Goal: Information Seeking & Learning: Learn about a topic

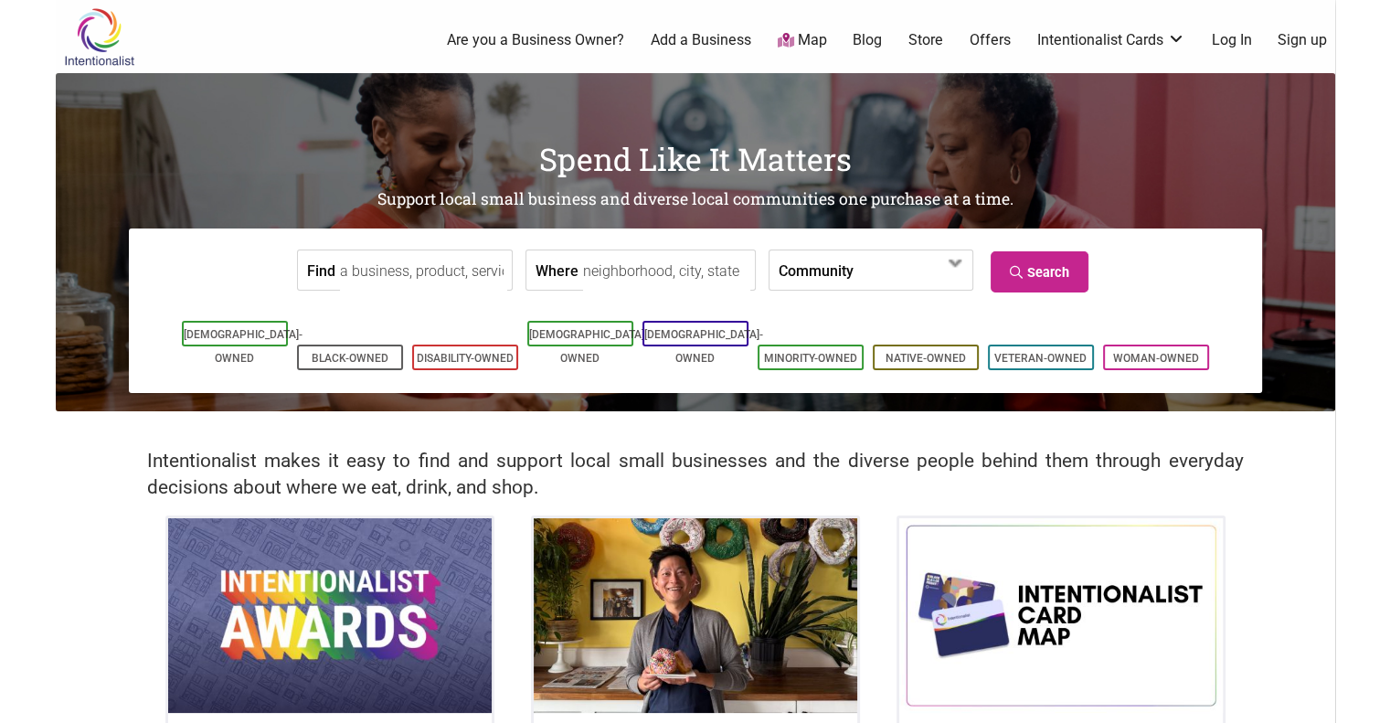
click at [380, 284] on input "Find" at bounding box center [423, 270] width 167 height 41
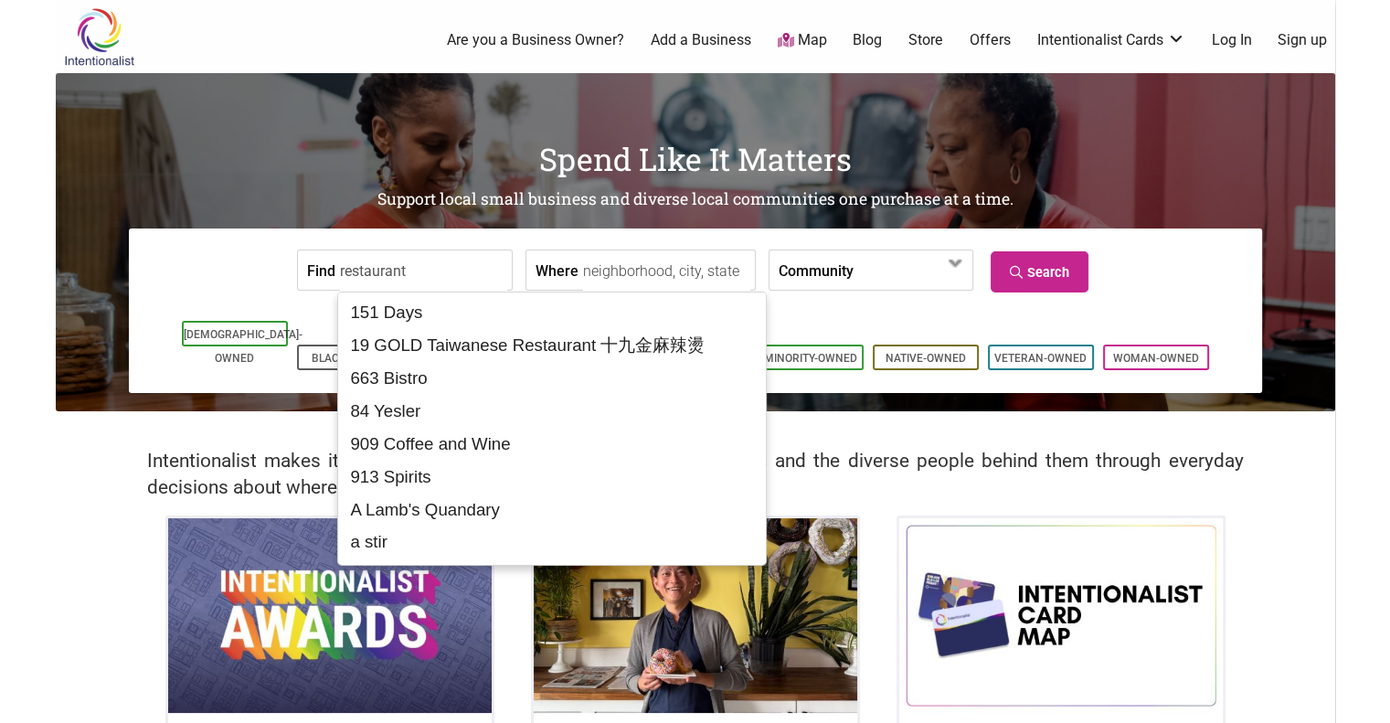
type input "restaurant"
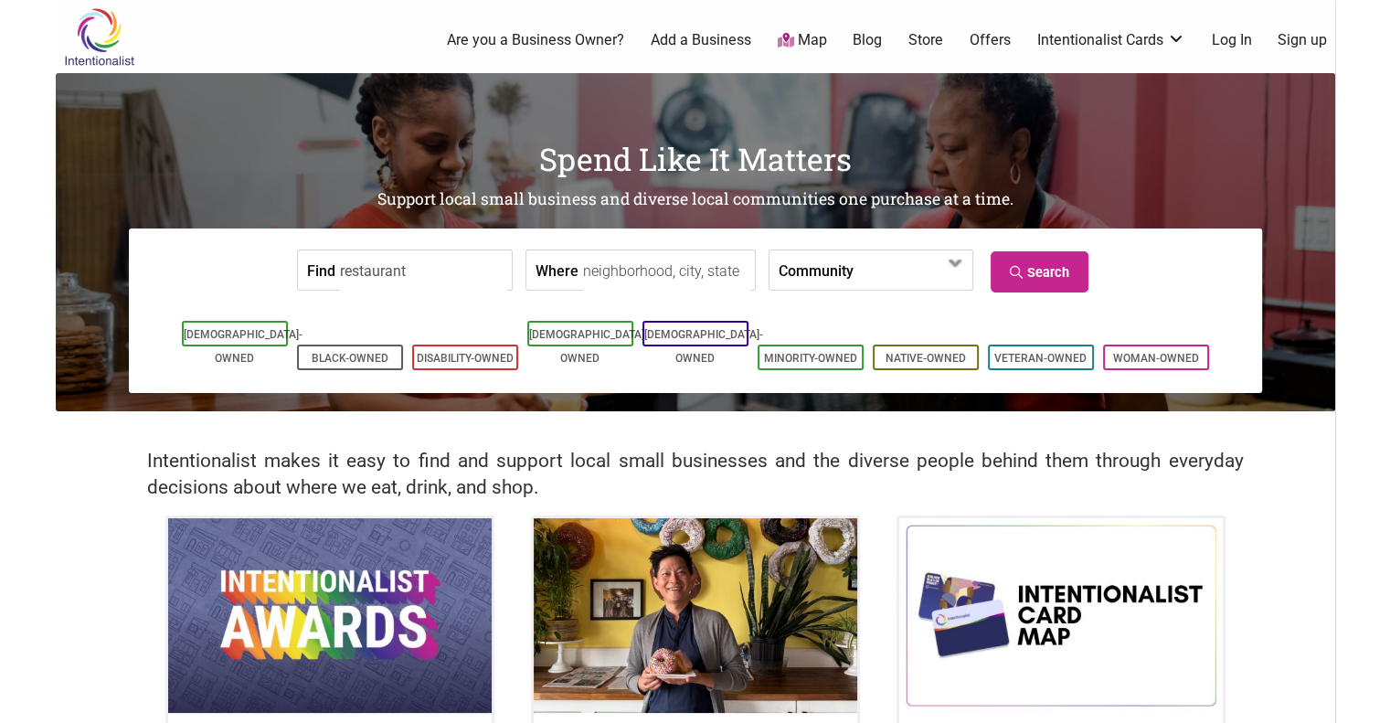
click at [583, 254] on input "Where" at bounding box center [666, 270] width 167 height 41
type input "[US_STATE], [GEOGRAPHIC_DATA], [GEOGRAPHIC_DATA]"
click at [596, 335] on link "[DEMOGRAPHIC_DATA]-Owned" at bounding box center [588, 346] width 119 height 37
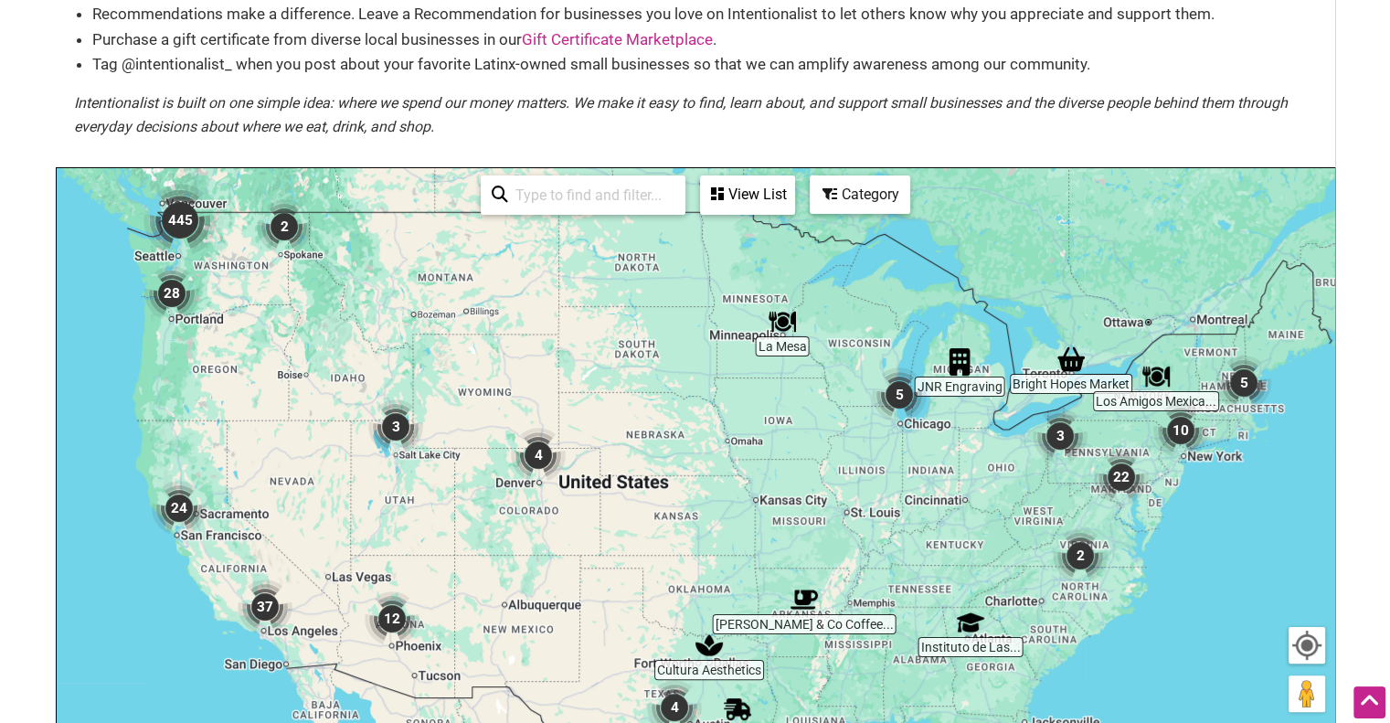
scroll to position [281, 0]
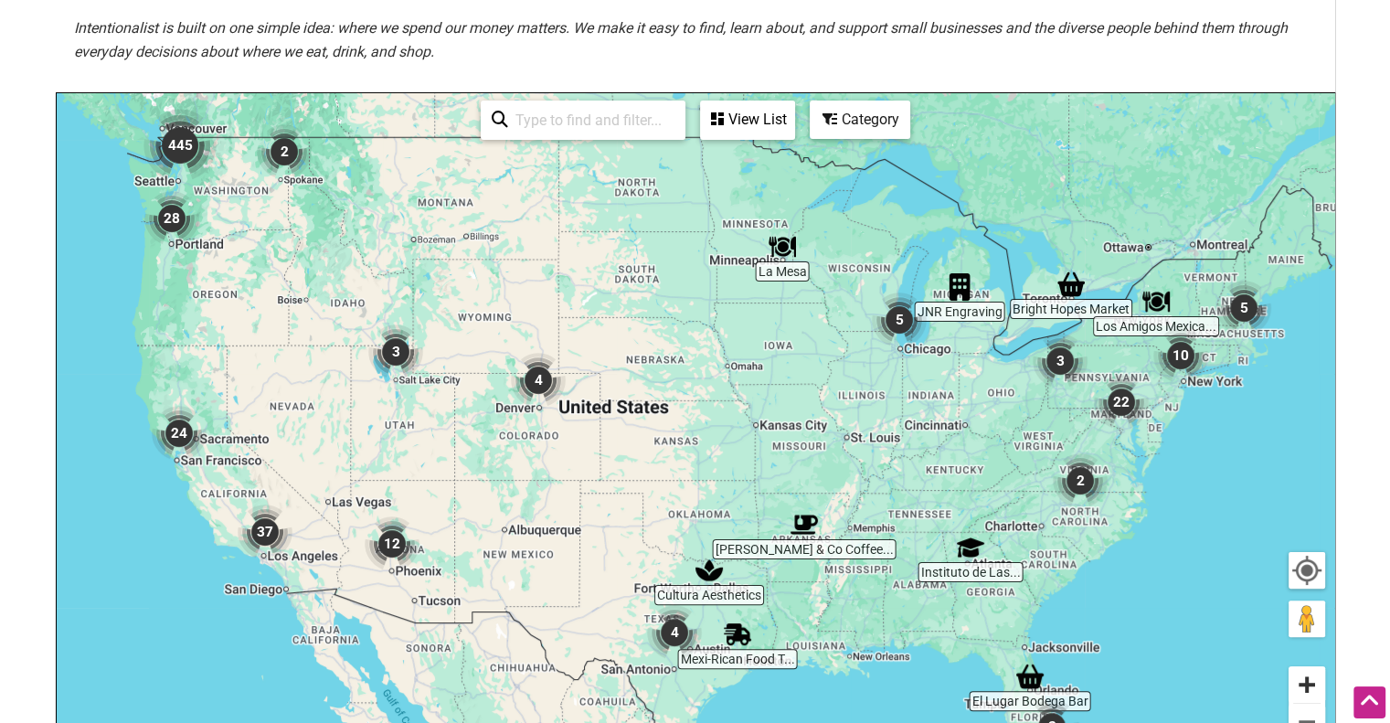
click at [1312, 686] on button "Zoom in" at bounding box center [1307, 684] width 37 height 37
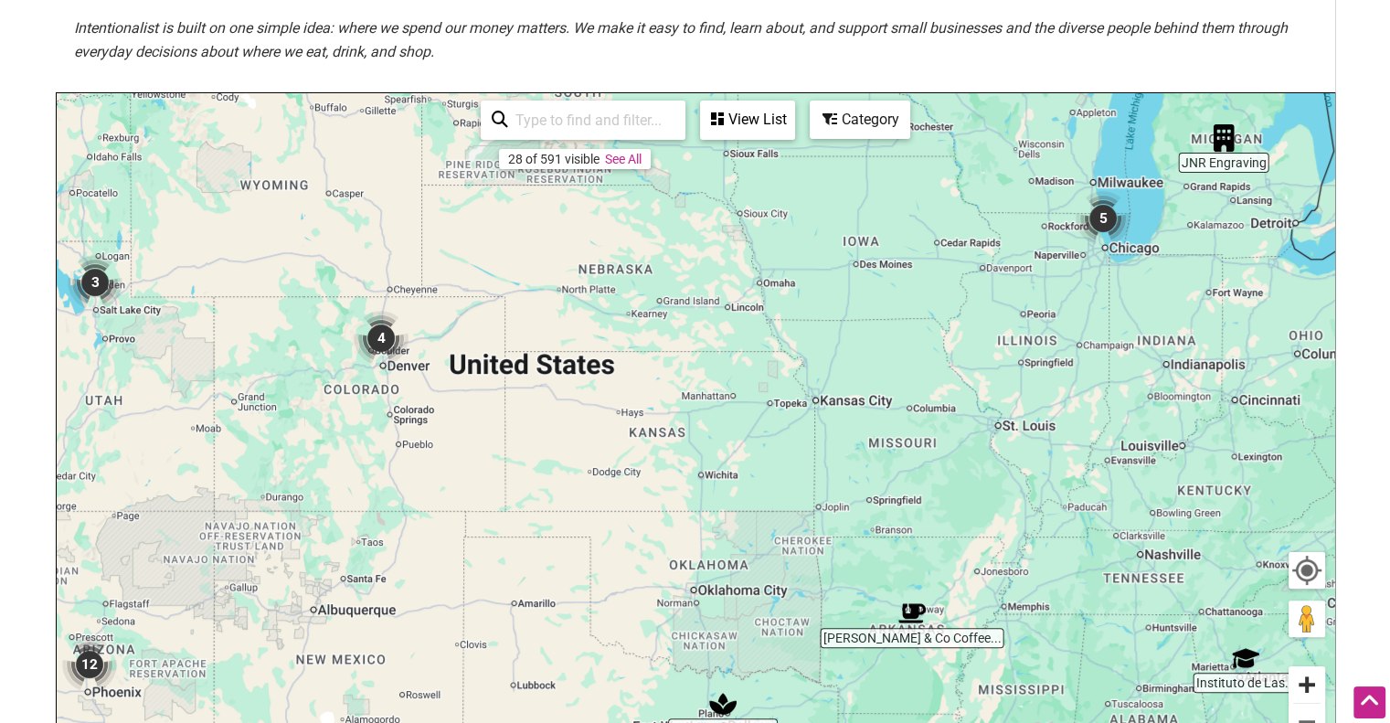
click at [1312, 686] on button "Zoom in" at bounding box center [1307, 684] width 37 height 37
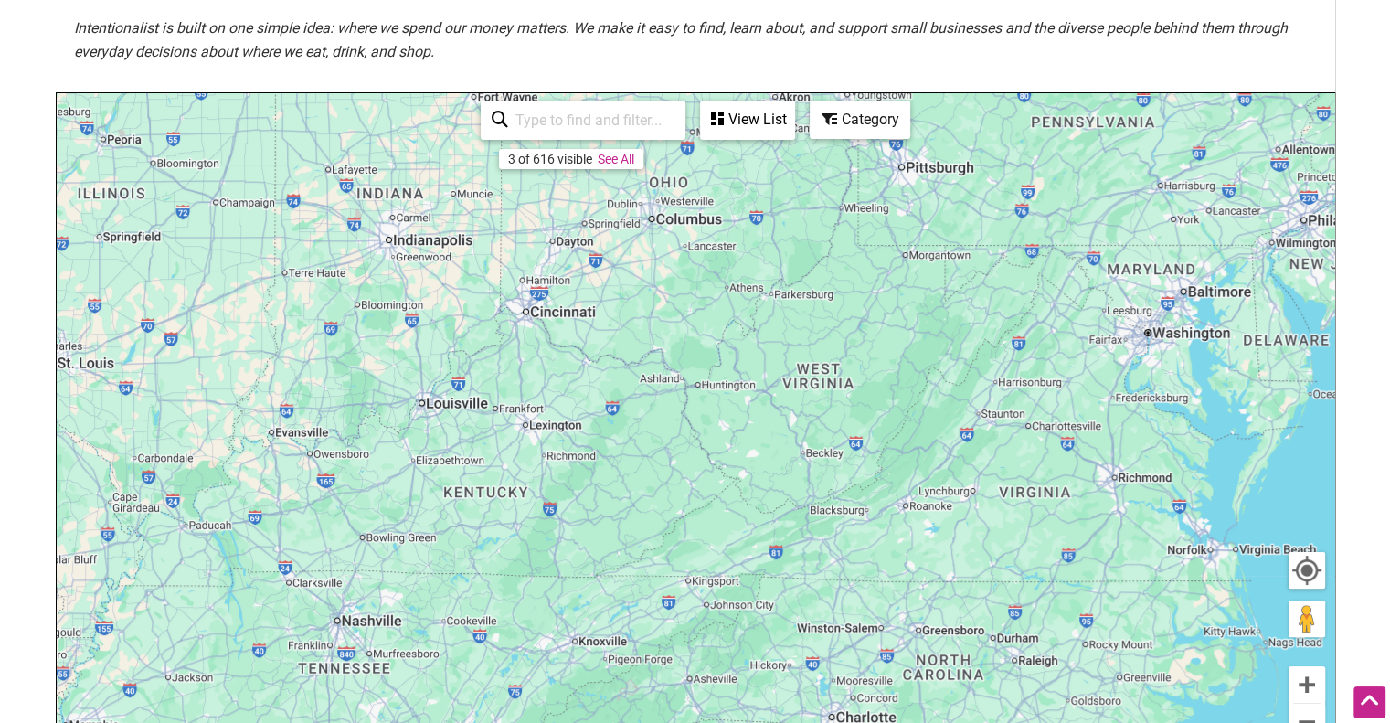
drag, startPoint x: 1254, startPoint y: 537, endPoint x: 4, endPoint y: 500, distance: 1250.8
click at [4, 441] on html "× Menu 0 Add a Business Map Blog Store Offers Intentionalist Cards Buy Black Ca…" at bounding box center [695, 80] width 1390 height 723
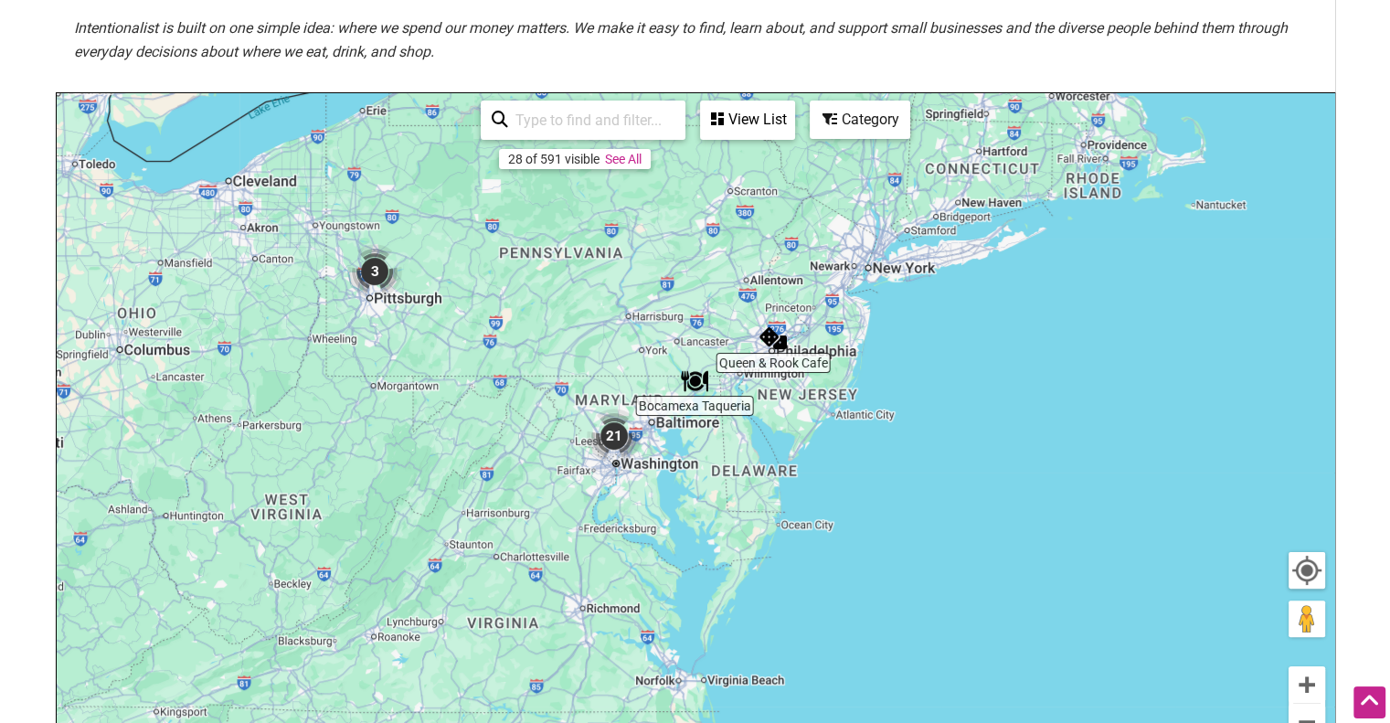
drag, startPoint x: 1025, startPoint y: 392, endPoint x: 479, endPoint y: 534, distance: 563.7
click at [479, 534] on div "To navigate, press the arrow keys." at bounding box center [696, 448] width 1278 height 711
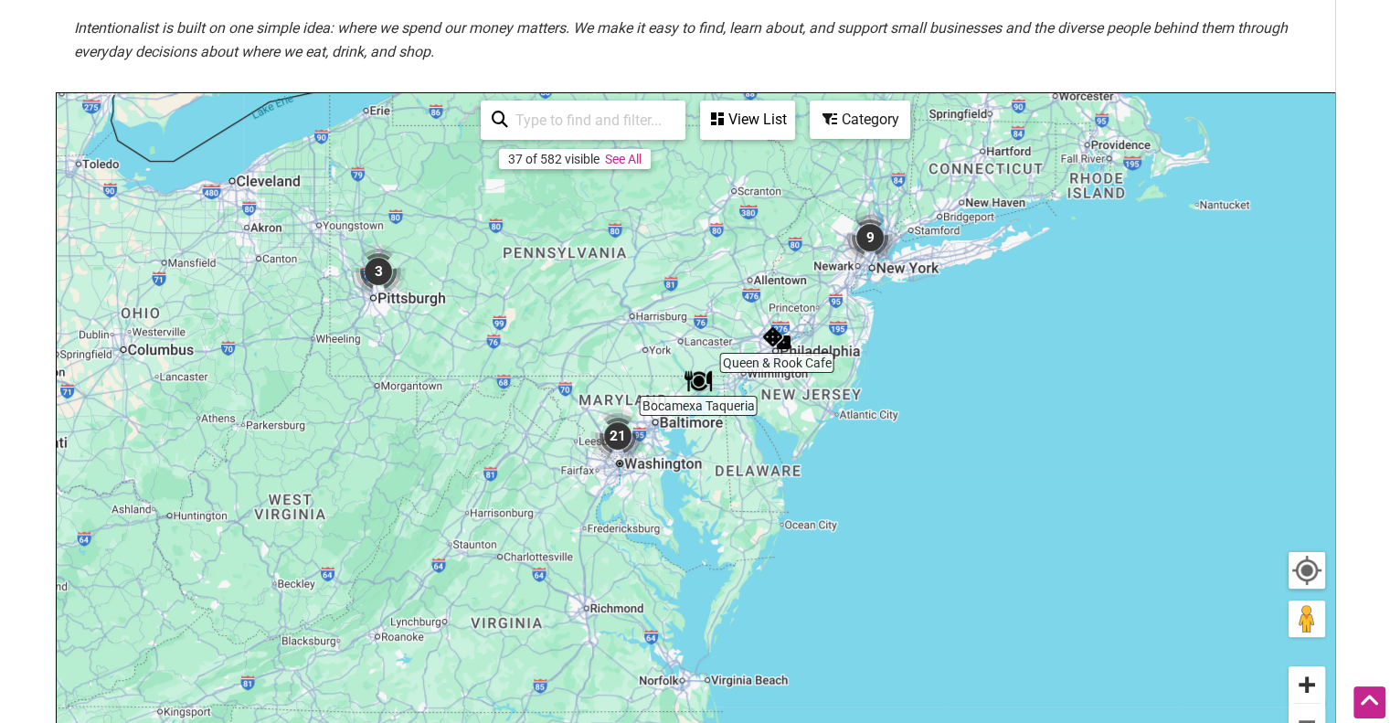
click at [1299, 694] on button "Zoom in" at bounding box center [1307, 684] width 37 height 37
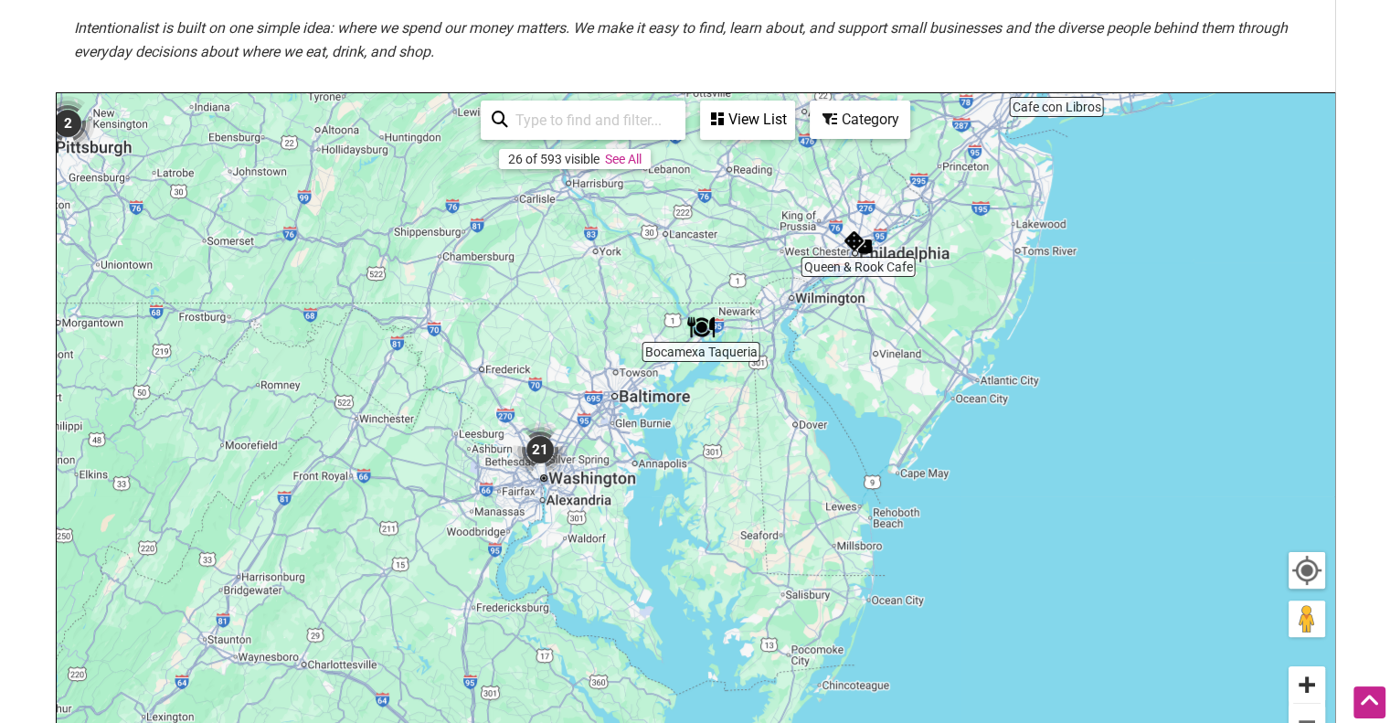
click at [1299, 694] on button "Zoom in" at bounding box center [1307, 684] width 37 height 37
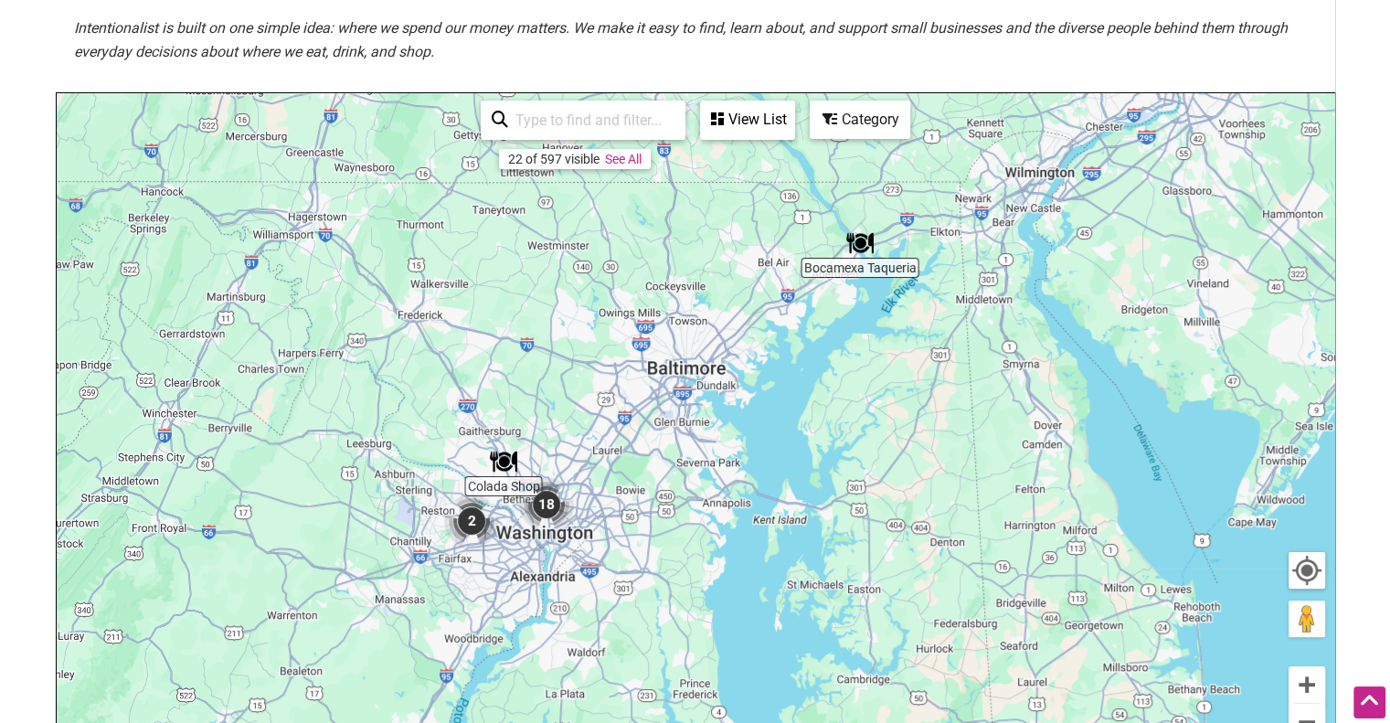
drag, startPoint x: 304, startPoint y: 573, endPoint x: 492, endPoint y: 601, distance: 189.5
click at [492, 601] on div "To navigate, press the arrow keys." at bounding box center [696, 448] width 1278 height 711
click at [1309, 682] on button "Zoom in" at bounding box center [1307, 684] width 37 height 37
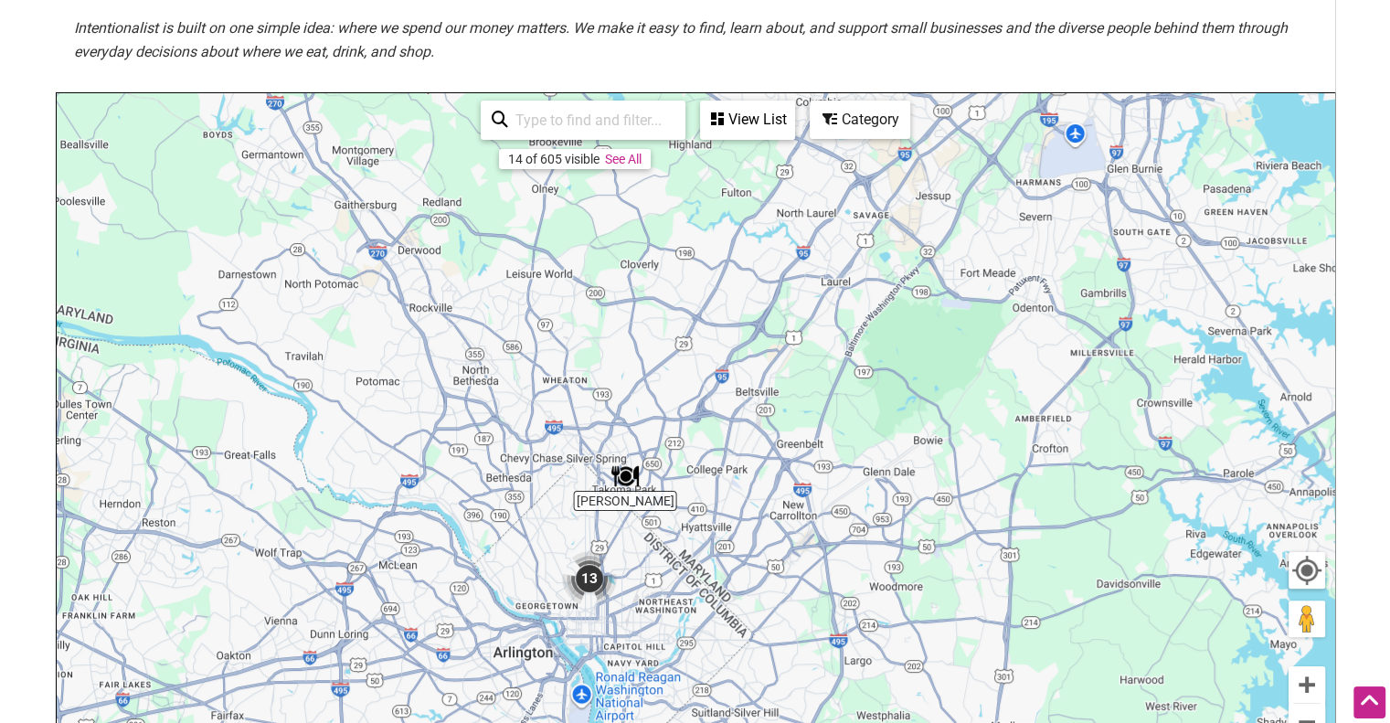
drag, startPoint x: 438, startPoint y: 616, endPoint x: 965, endPoint y: 410, distance: 566.0
click at [965, 410] on div "To navigate, press the arrow keys." at bounding box center [696, 448] width 1278 height 711
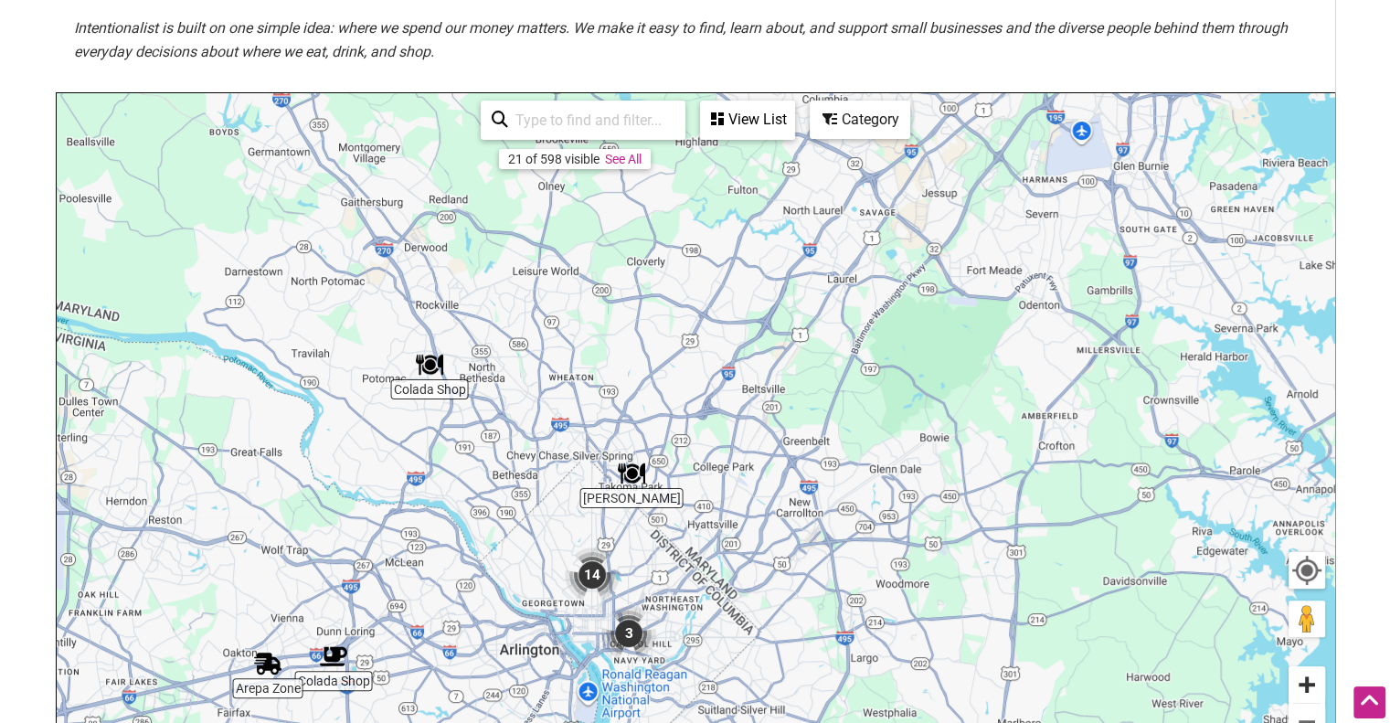
click at [1310, 678] on button "Zoom in" at bounding box center [1307, 684] width 37 height 37
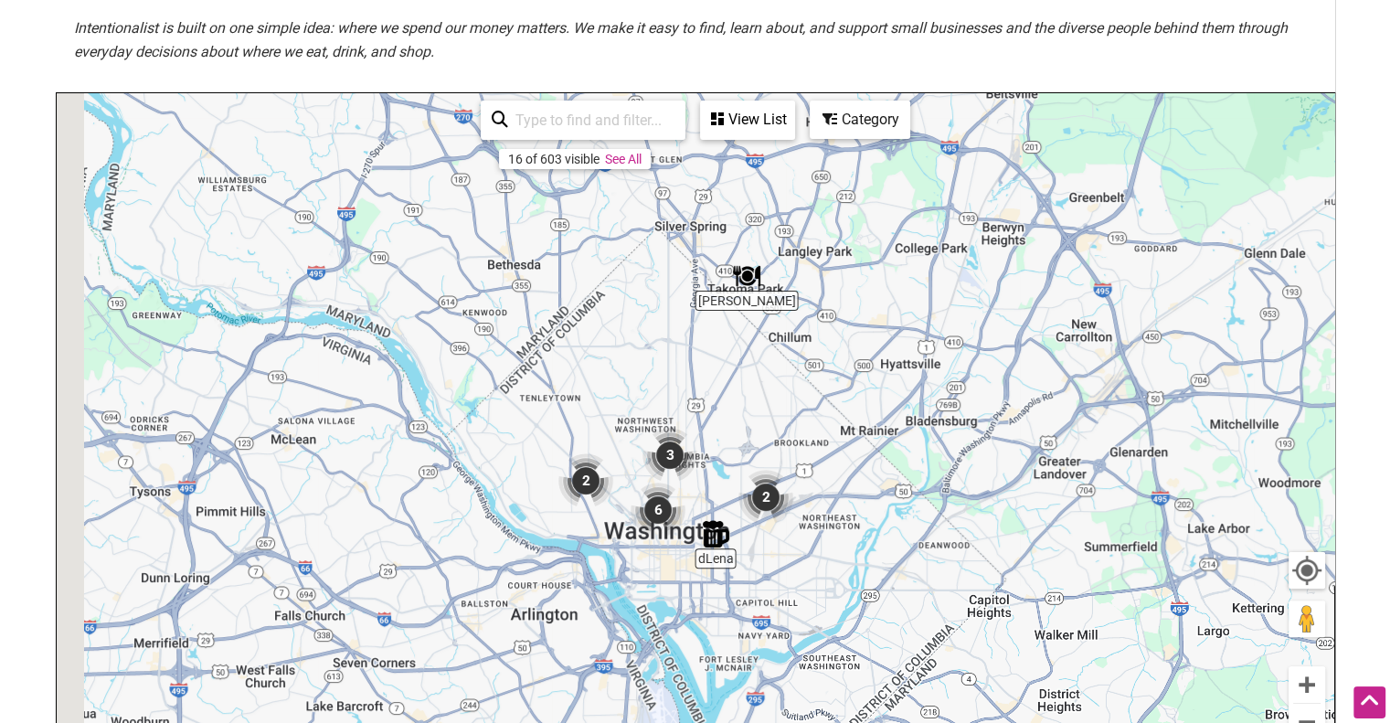
drag, startPoint x: 645, startPoint y: 591, endPoint x: 837, endPoint y: 335, distance: 319.9
click at [837, 335] on div "To navigate, press the arrow keys." at bounding box center [696, 448] width 1278 height 711
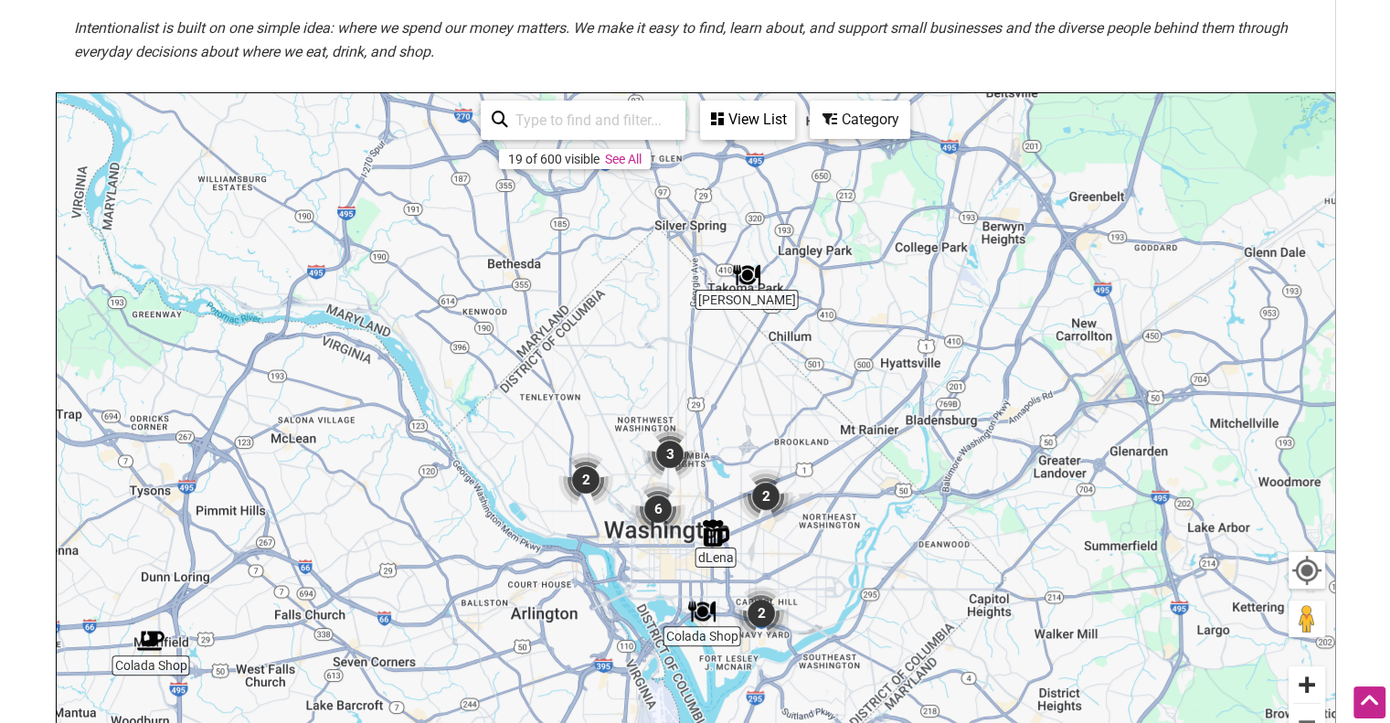
click at [1307, 687] on button "Zoom in" at bounding box center [1307, 684] width 37 height 37
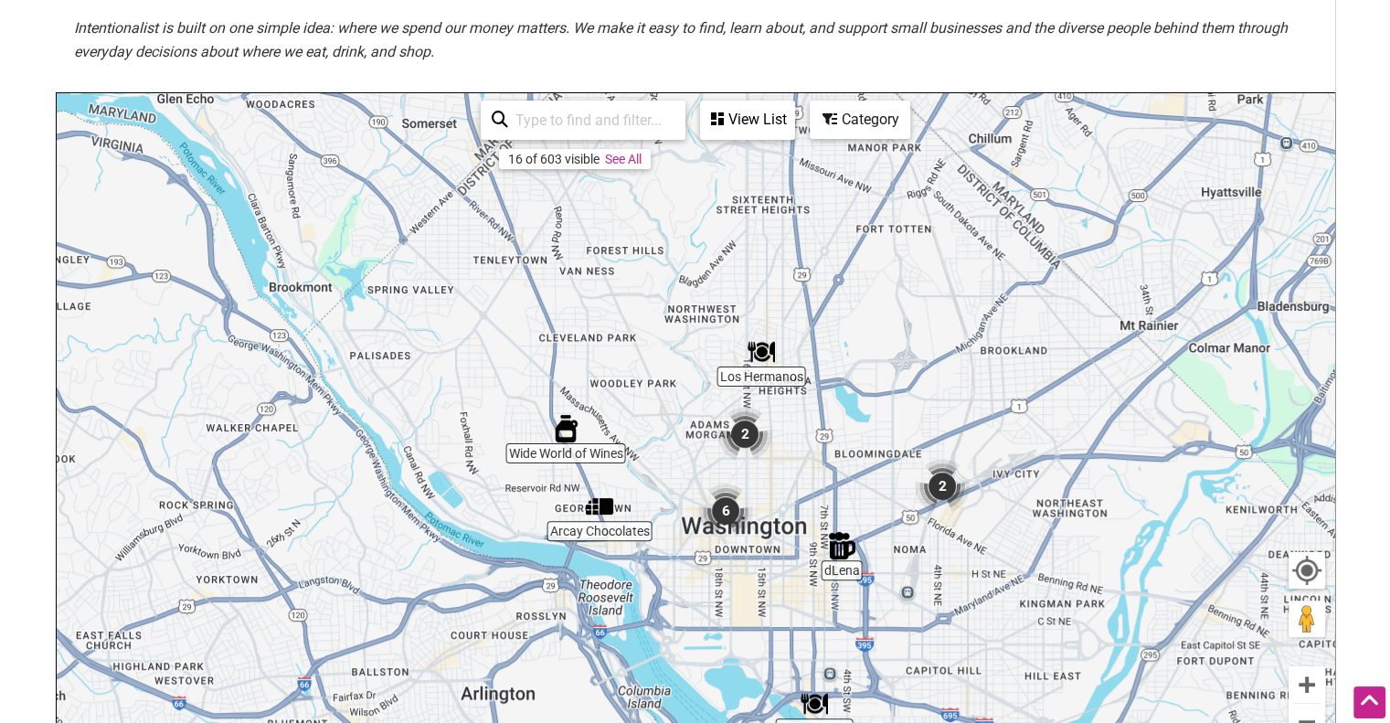
drag, startPoint x: 860, startPoint y: 636, endPoint x: 987, endPoint y: 533, distance: 163.7
click at [987, 533] on div "To navigate, press the arrow keys." at bounding box center [696, 448] width 1278 height 711
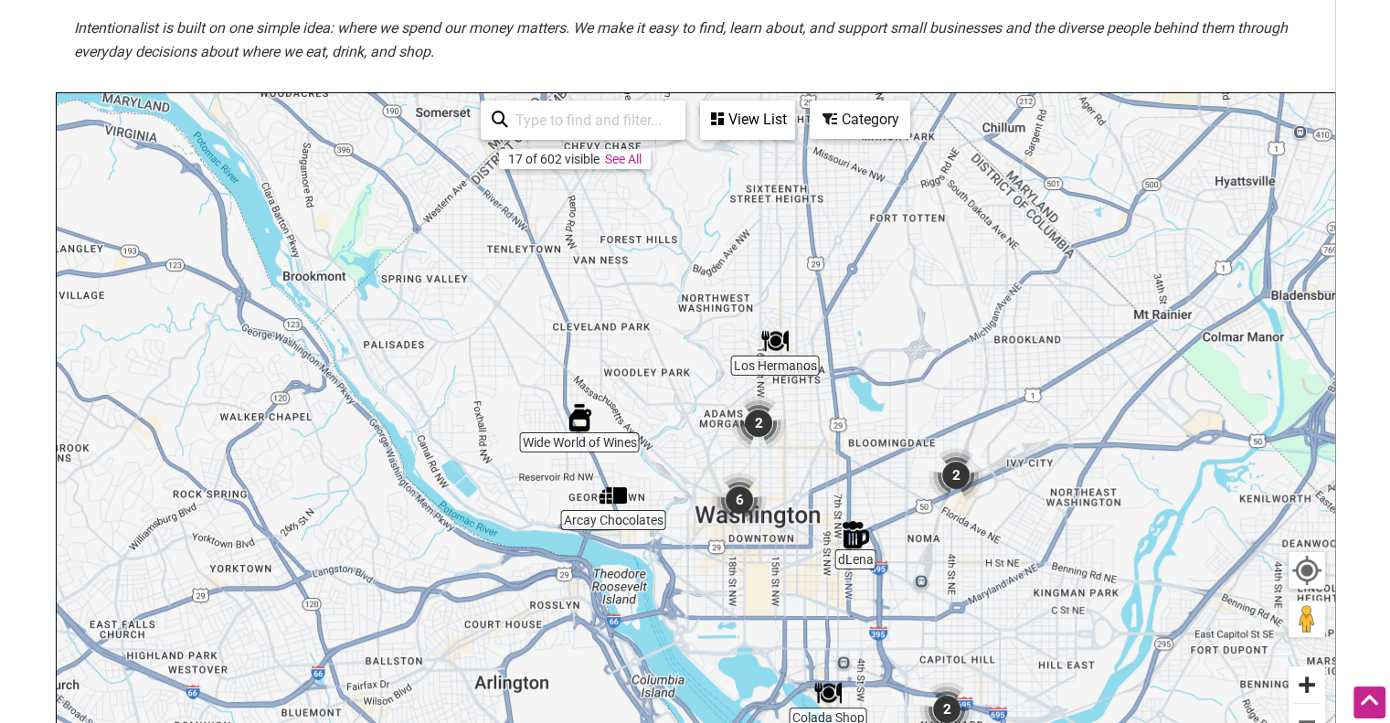
click at [1290, 679] on button "Zoom in" at bounding box center [1307, 684] width 37 height 37
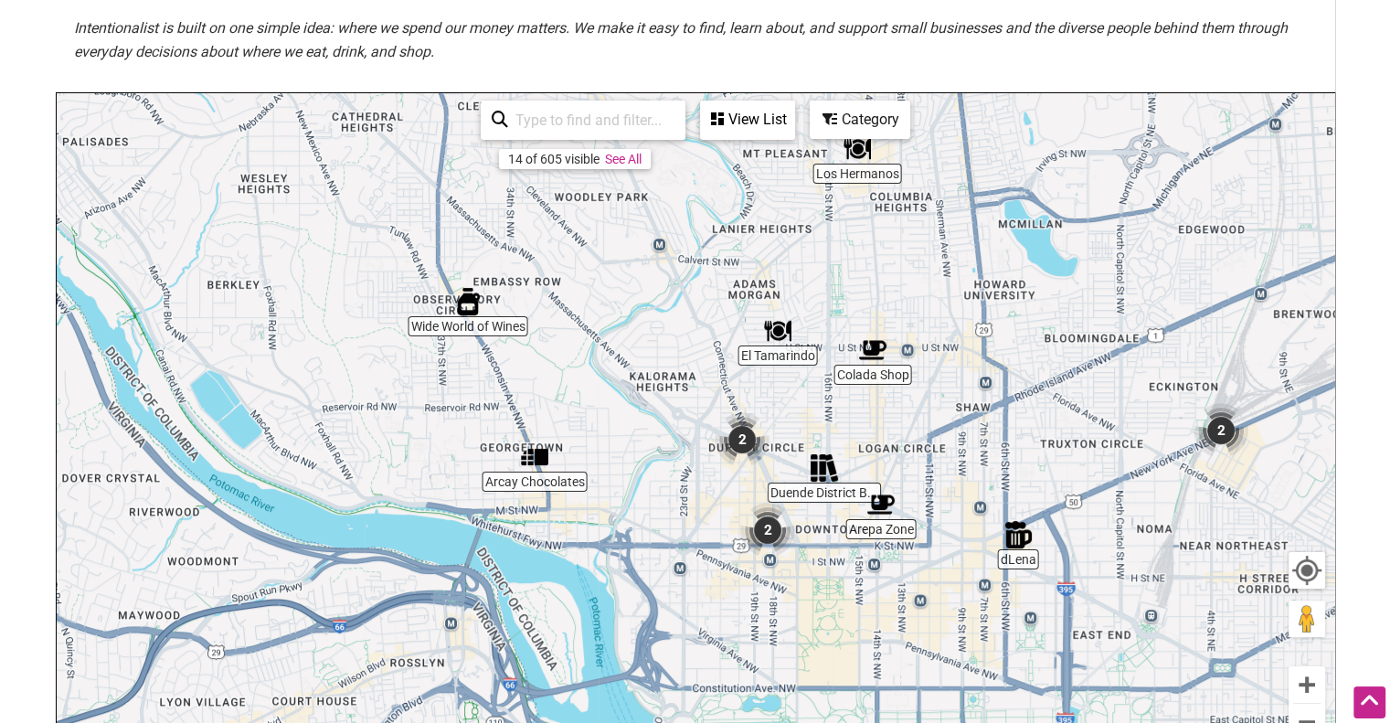
drag, startPoint x: 810, startPoint y: 627, endPoint x: 812, endPoint y: 515, distance: 111.5
click at [812, 515] on div "To navigate, press the arrow keys." at bounding box center [696, 448] width 1278 height 711
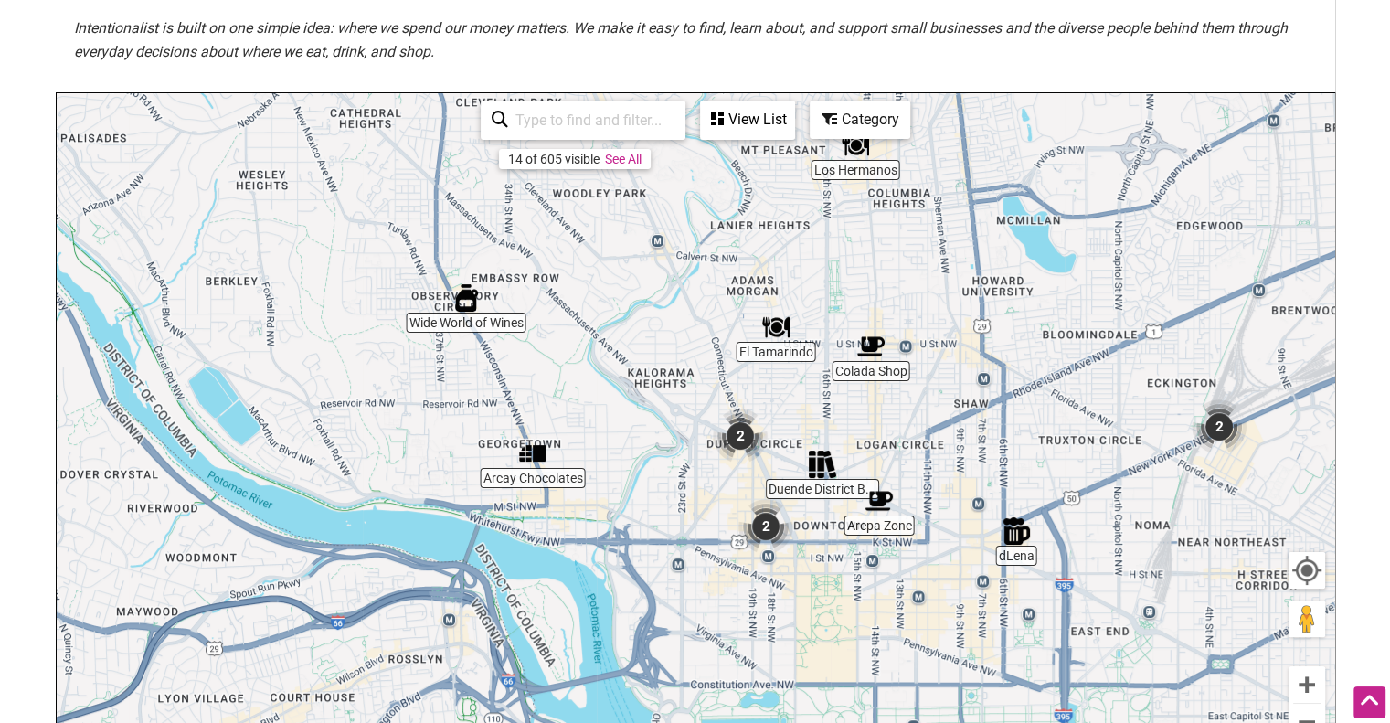
click at [793, 124] on div "Category" at bounding box center [747, 119] width 91 height 35
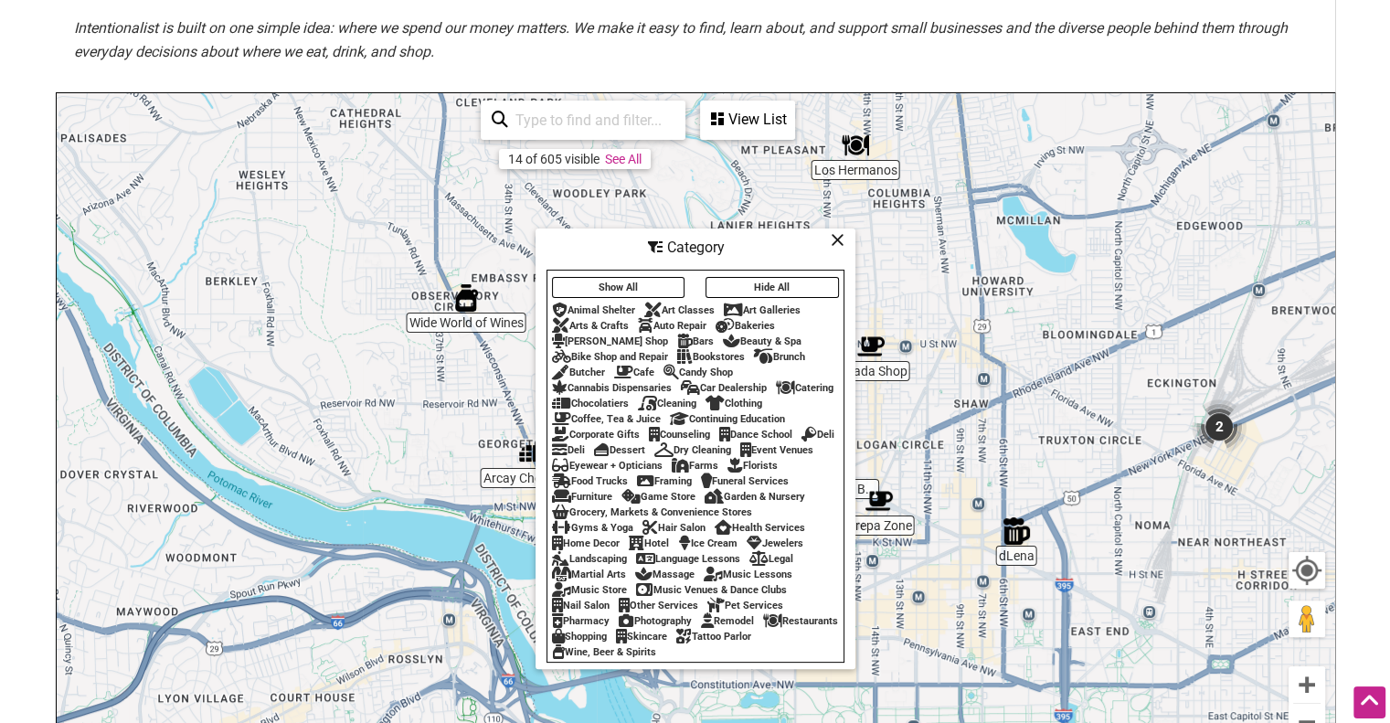
click at [763, 627] on div "Restaurants" at bounding box center [800, 621] width 75 height 12
click at [763, 621] on icon at bounding box center [772, 621] width 19 height 1
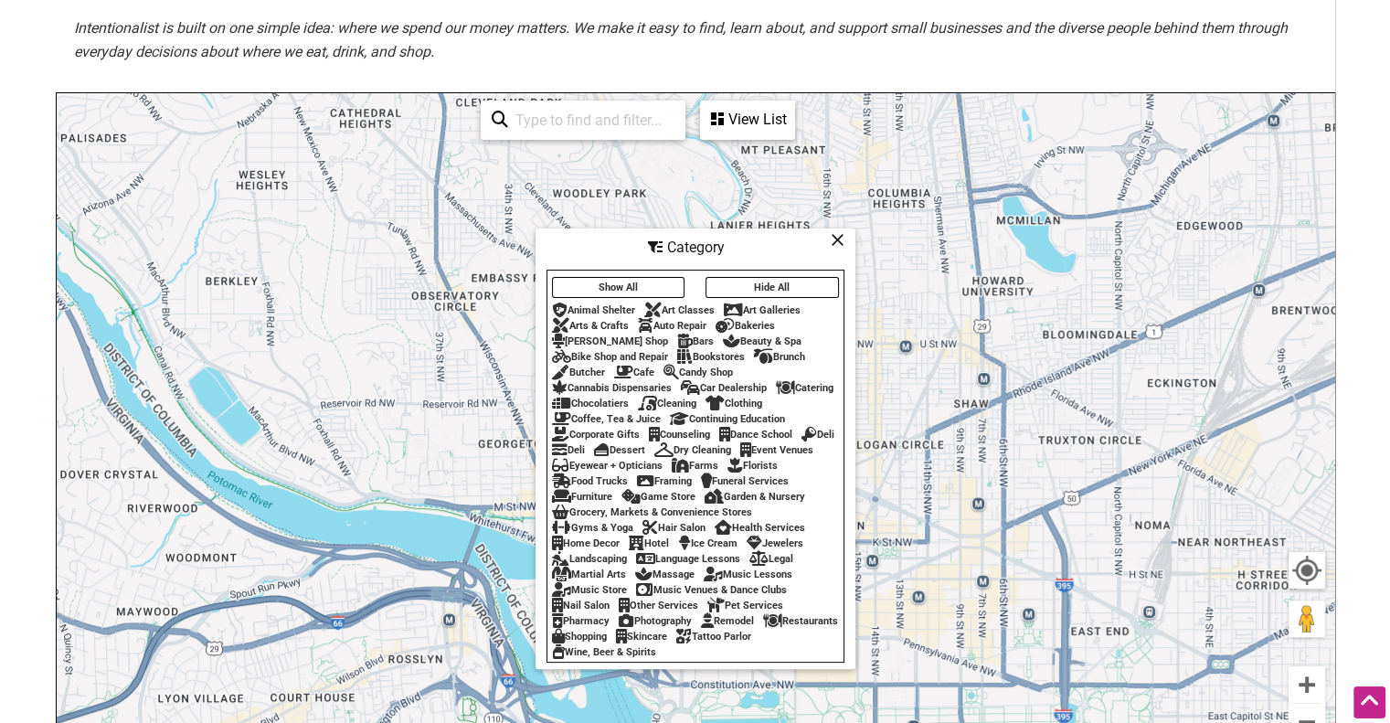
click at [763, 621] on icon at bounding box center [772, 621] width 19 height 1
click at [997, 599] on div "To navigate, press the arrow keys." at bounding box center [696, 448] width 1278 height 711
click at [841, 239] on icon at bounding box center [838, 239] width 14 height 1
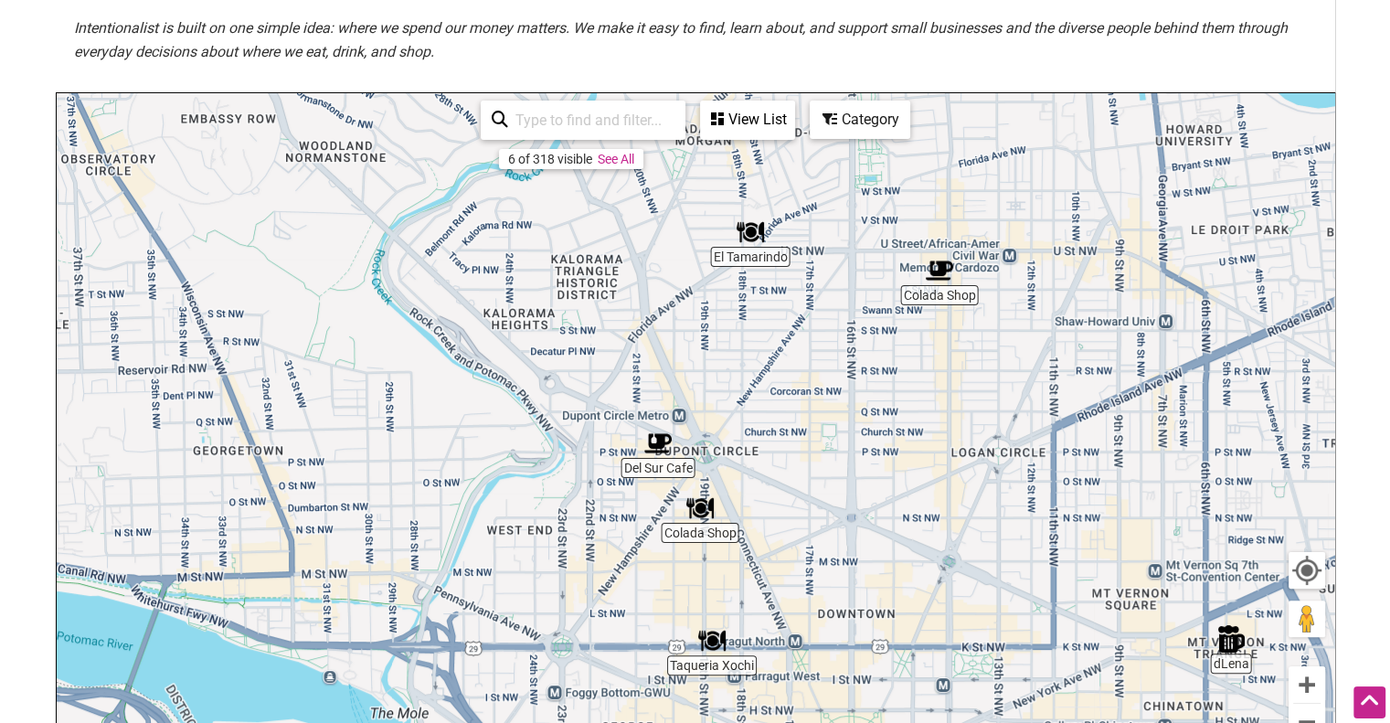
click at [704, 515] on img "Colada Shop" at bounding box center [700, 508] width 42 height 42
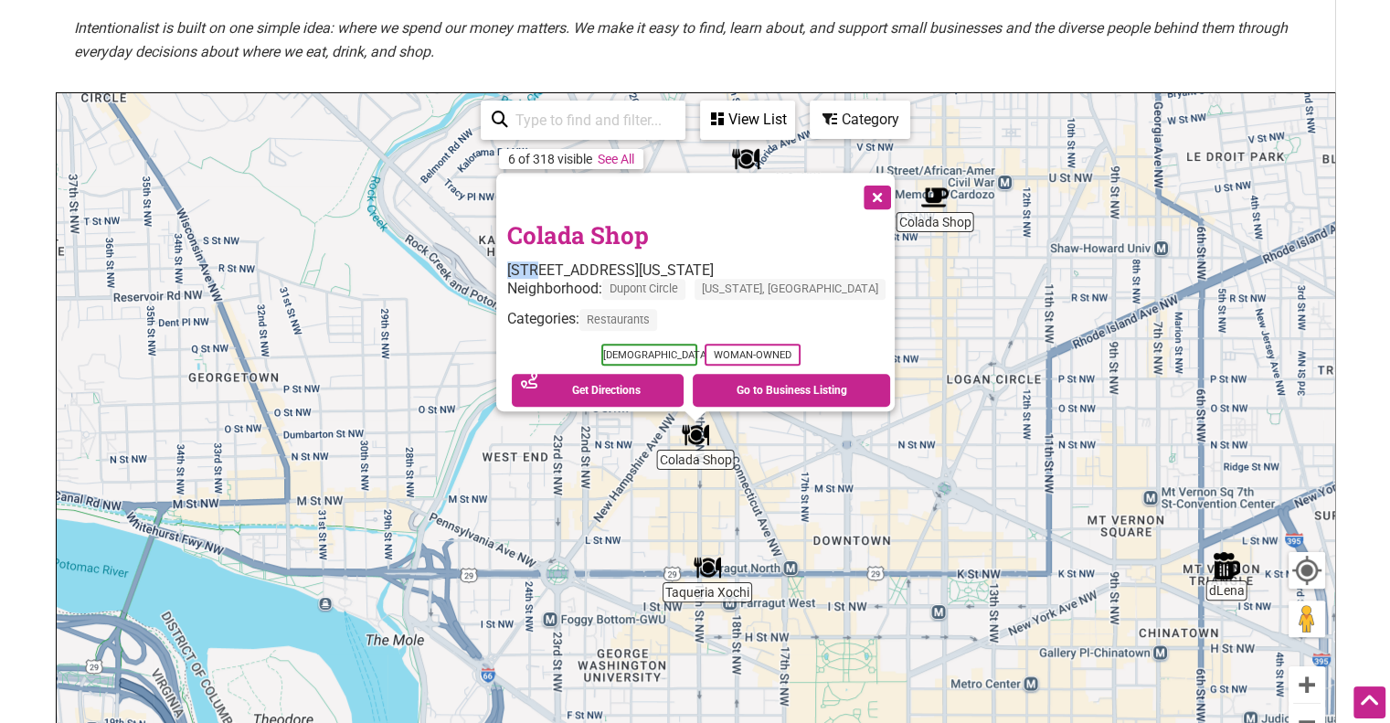
drag, startPoint x: 544, startPoint y: 259, endPoint x: 573, endPoint y: 261, distance: 29.4
click at [573, 261] on div "1900 N St NW, Washington, DC 20036" at bounding box center [701, 269] width 388 height 17
click at [635, 223] on link "Colada Shop" at bounding box center [578, 234] width 142 height 31
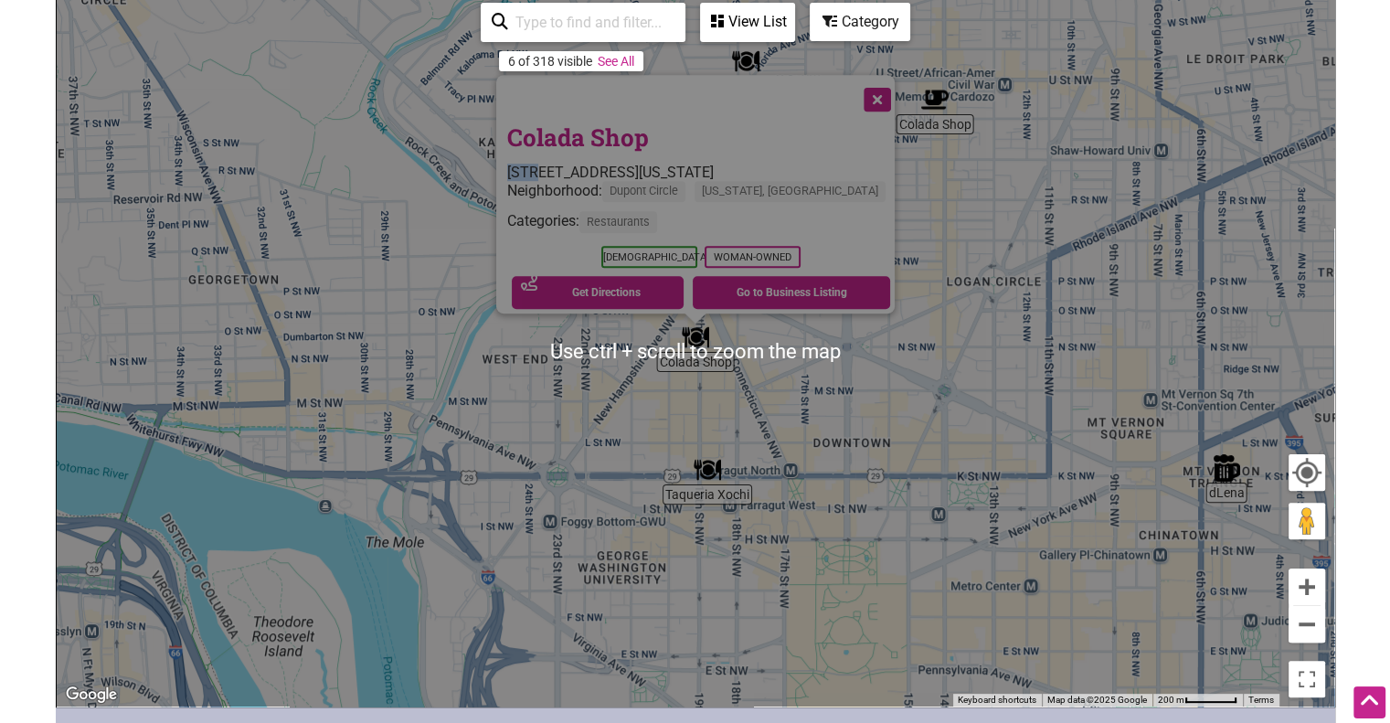
scroll to position [512, 0]
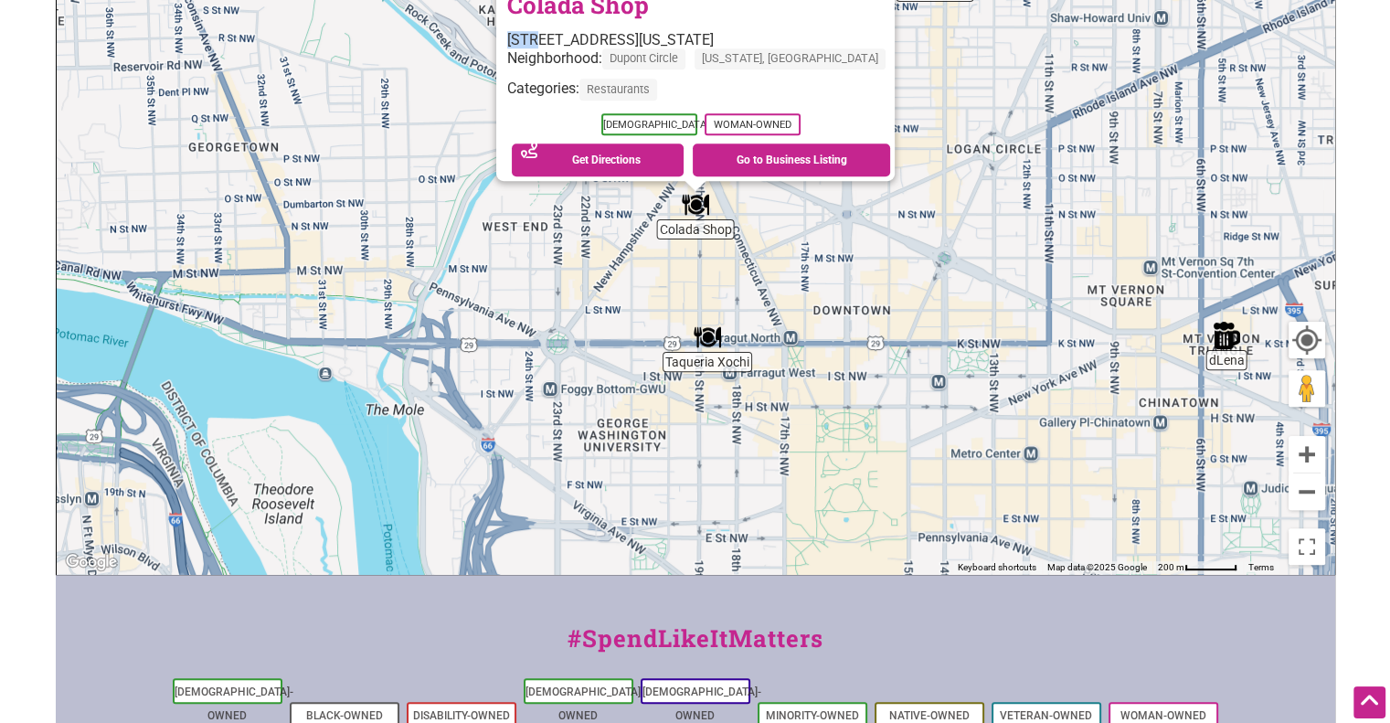
click at [1231, 352] on img "dLena" at bounding box center [1226, 335] width 42 height 42
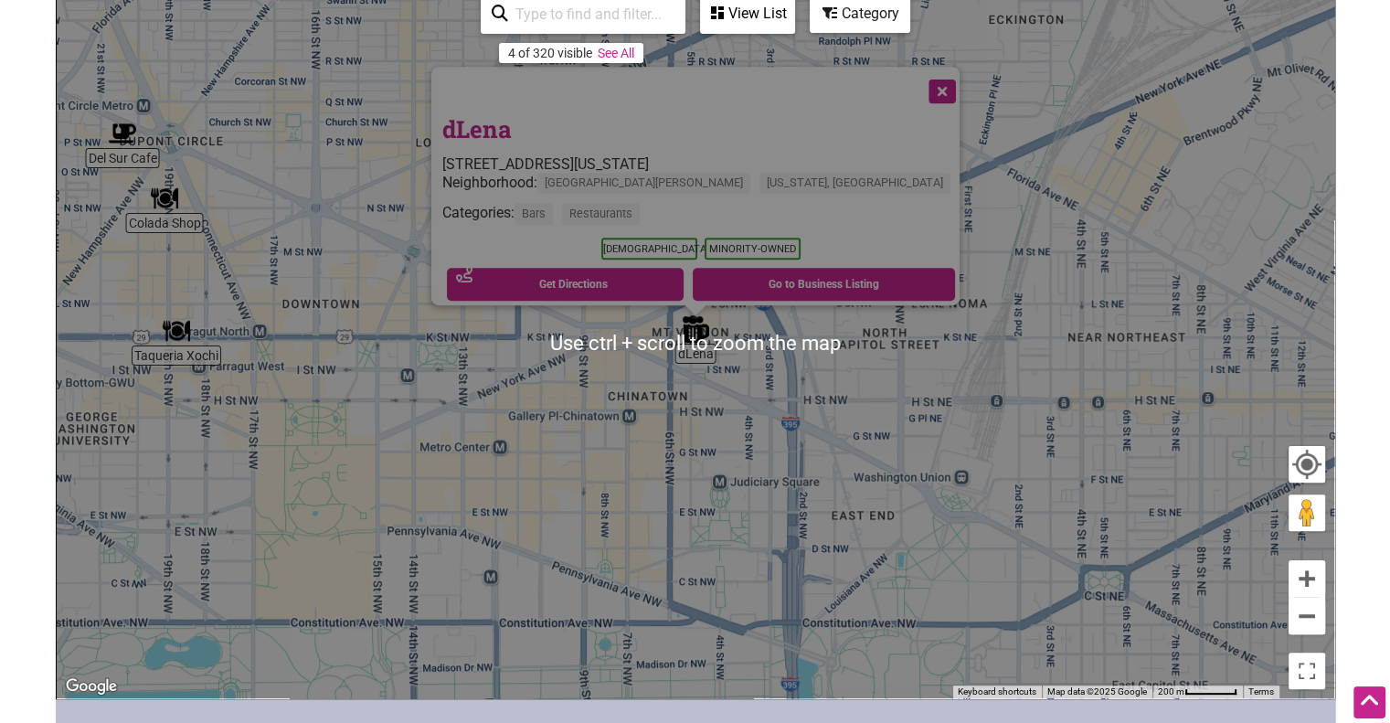
scroll to position [377, 0]
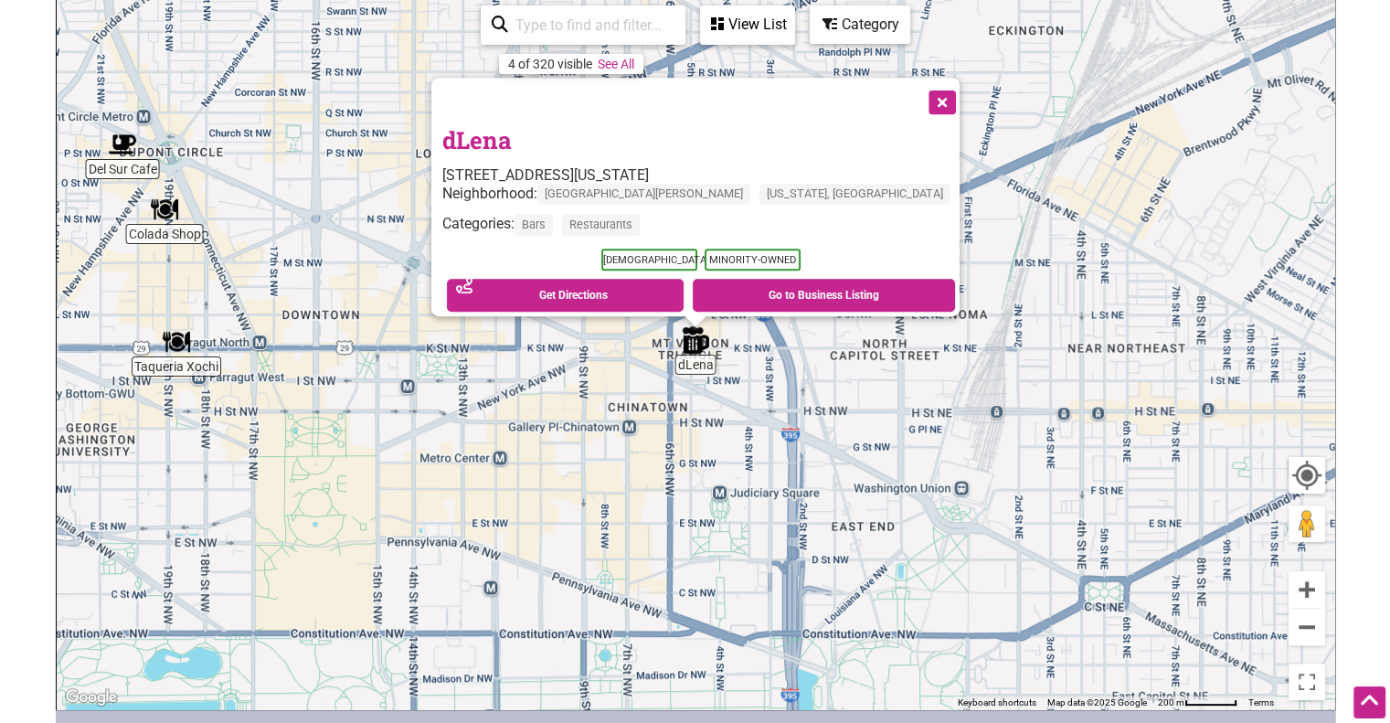
click at [512, 138] on link "dLena" at bounding box center [476, 139] width 69 height 31
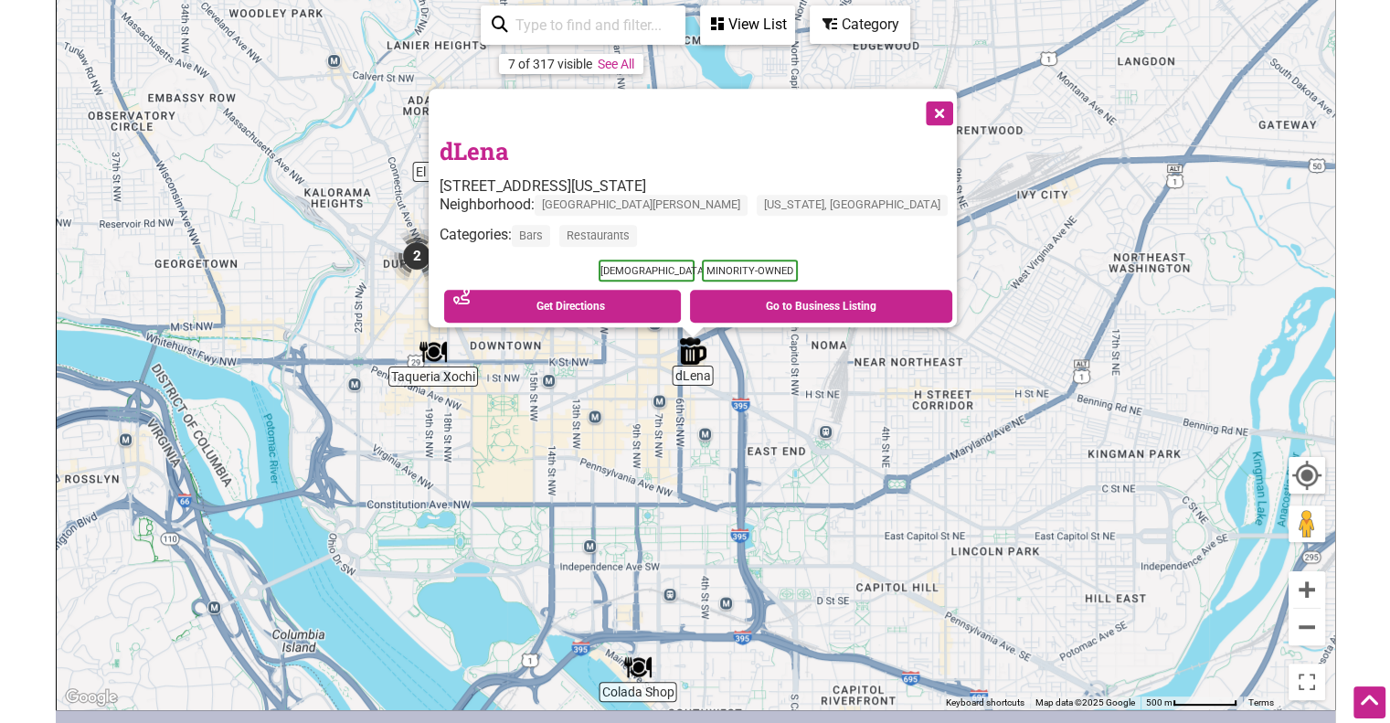
click at [450, 157] on img "El Tamarindo" at bounding box center [452, 147] width 42 height 42
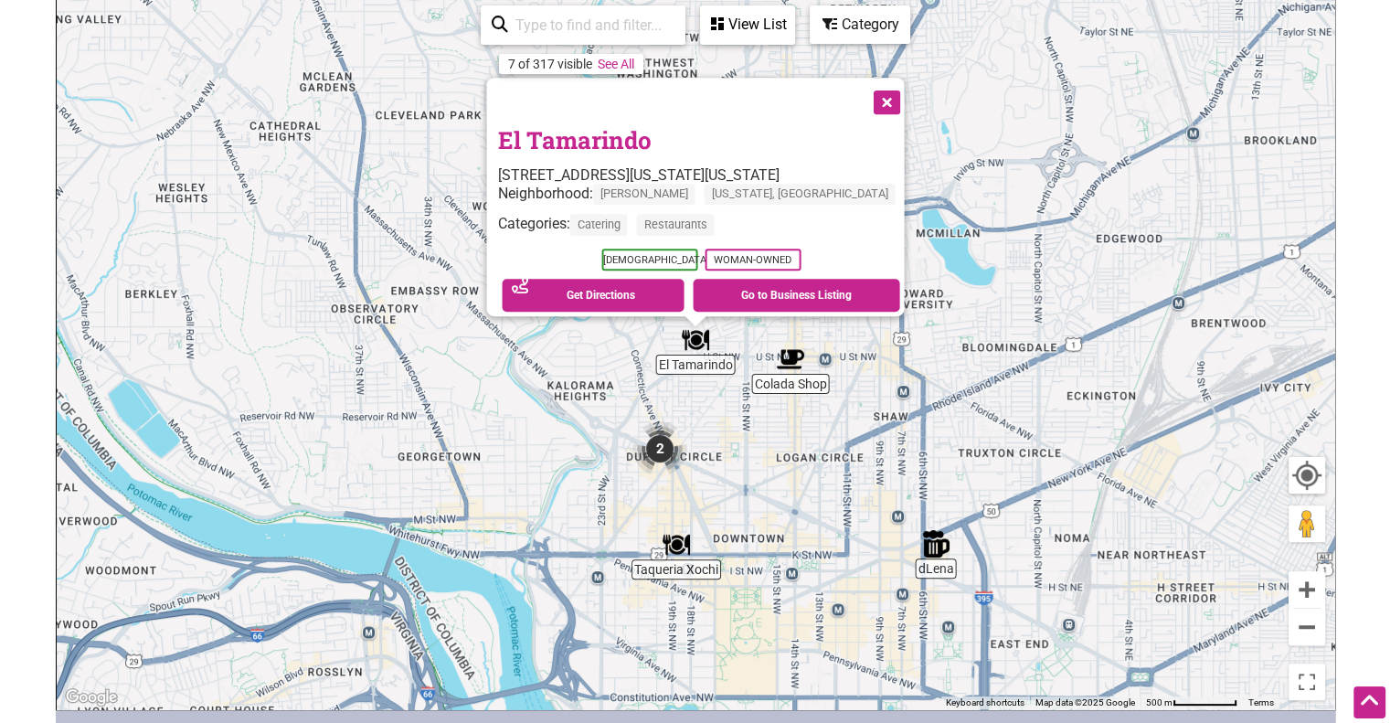
click at [793, 23] on div "Category" at bounding box center [747, 24] width 91 height 35
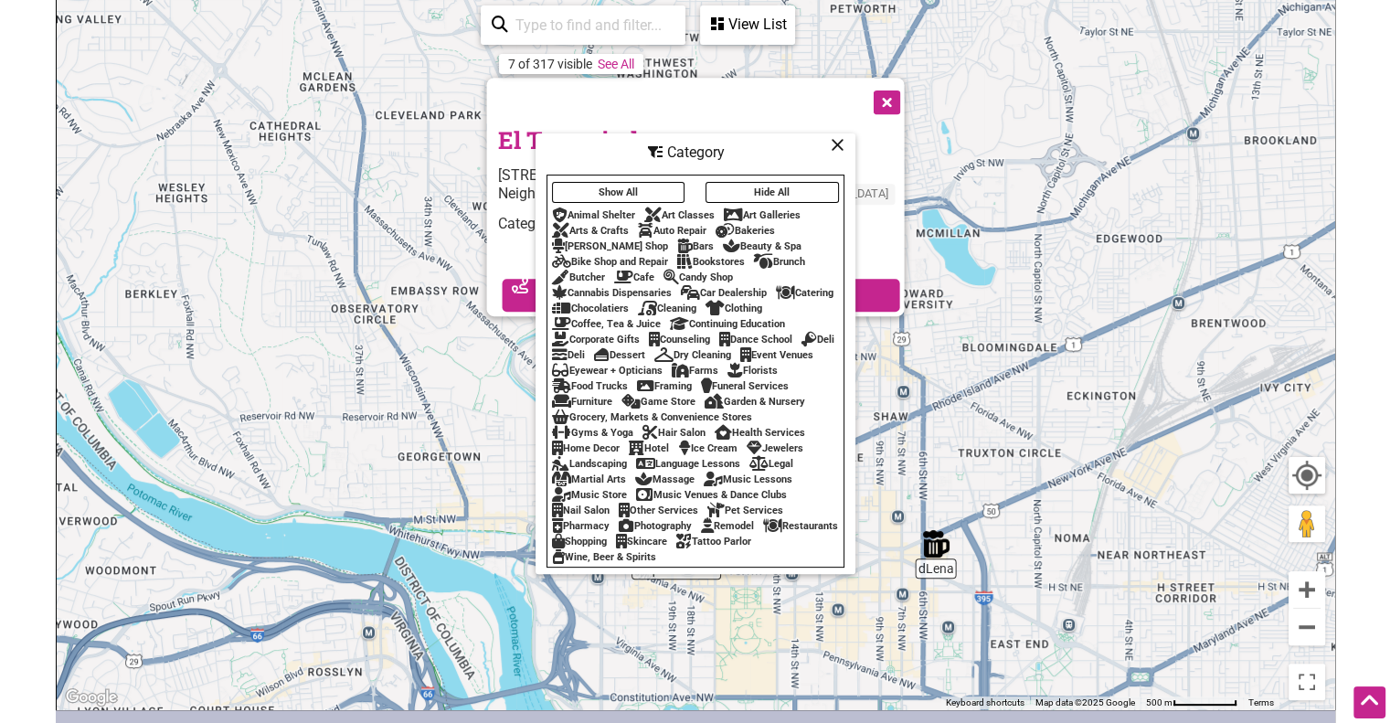
click at [768, 33] on div "View List" at bounding box center [747, 24] width 91 height 35
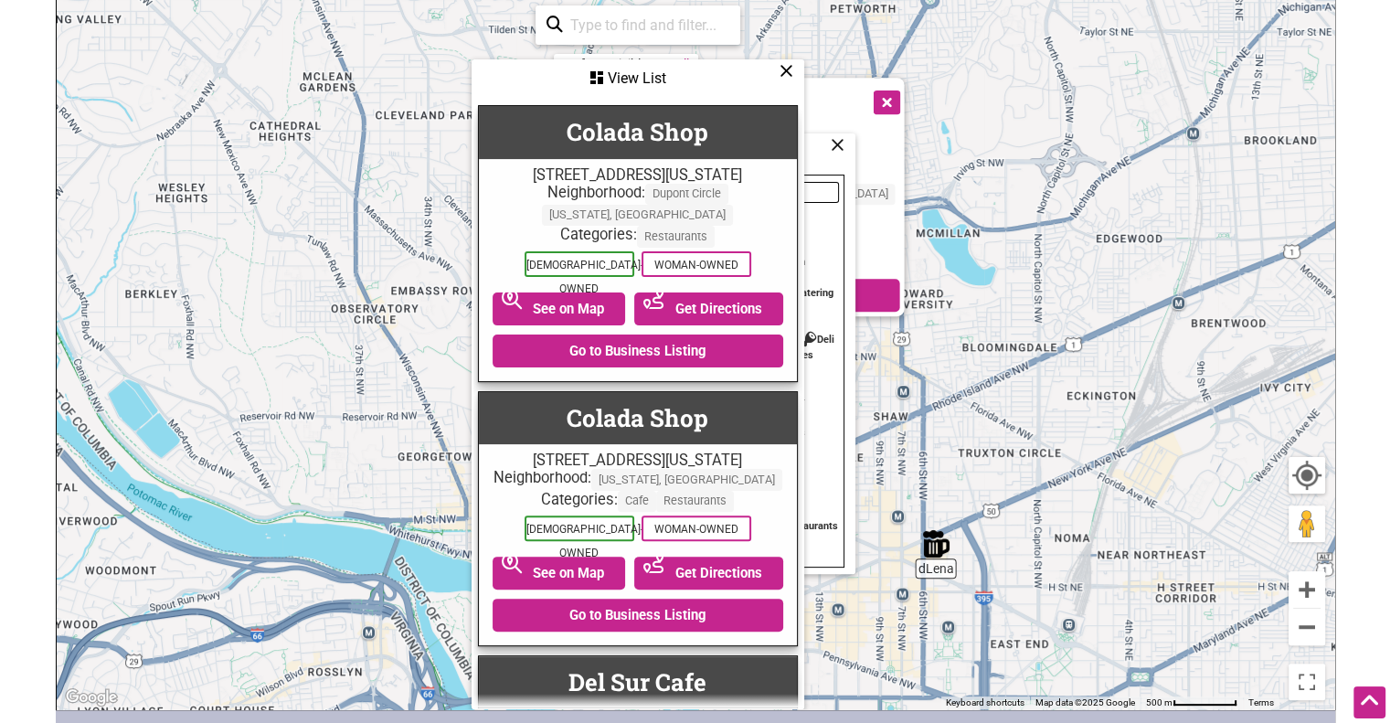
click at [778, 61] on div "View List" at bounding box center [637, 78] width 329 height 35
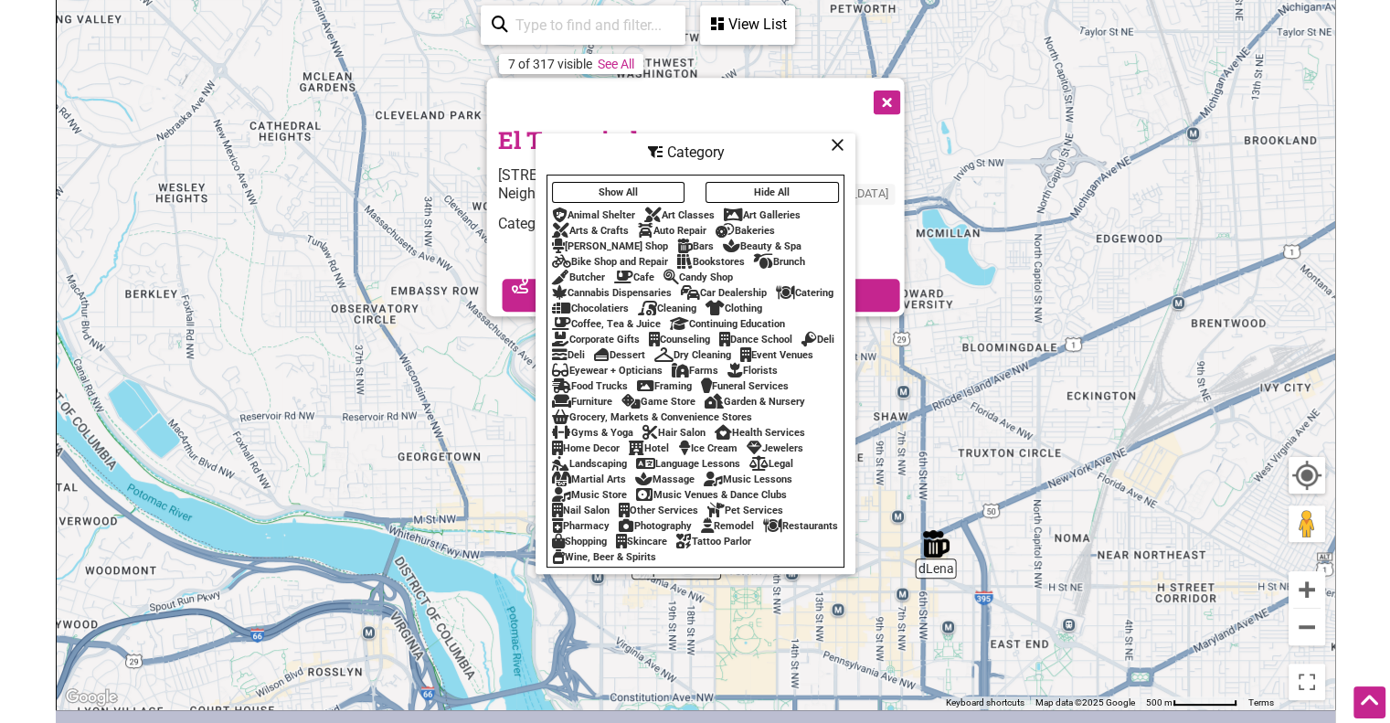
click at [640, 182] on button "Show All" at bounding box center [618, 192] width 133 height 21
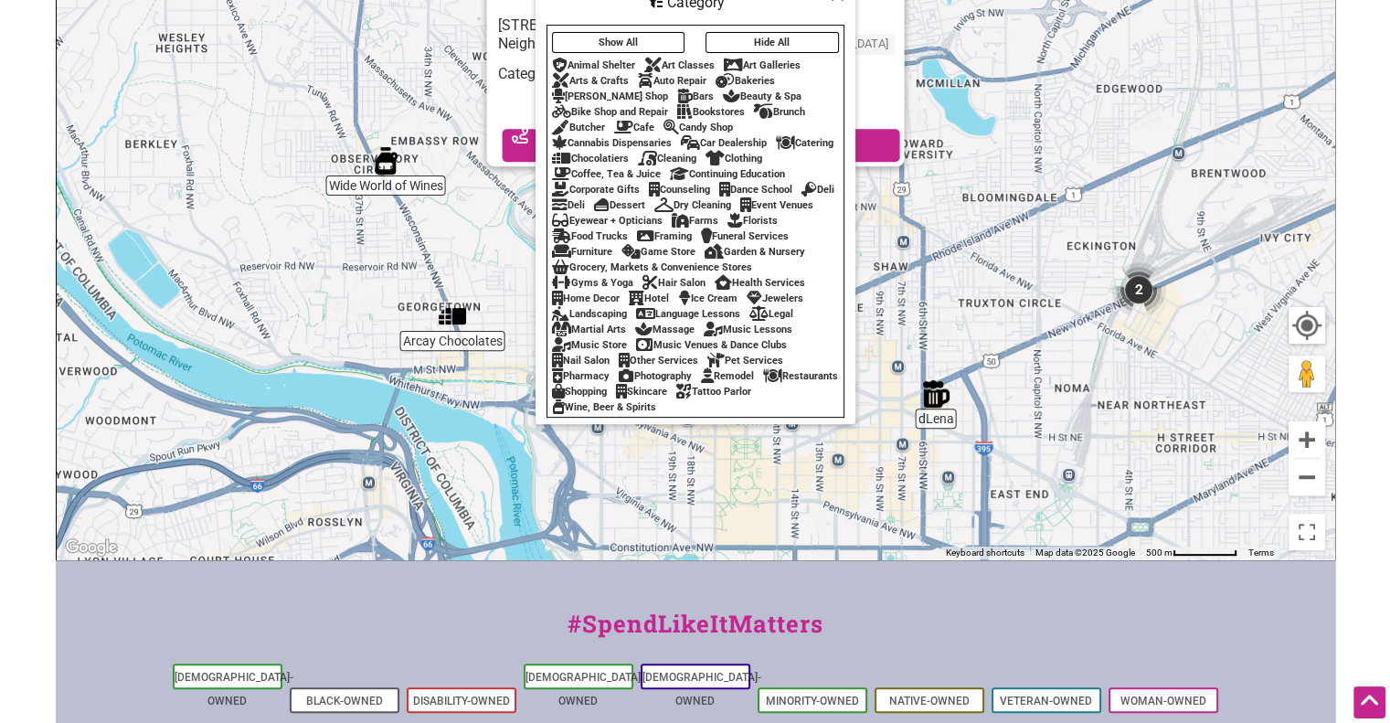
scroll to position [528, 0]
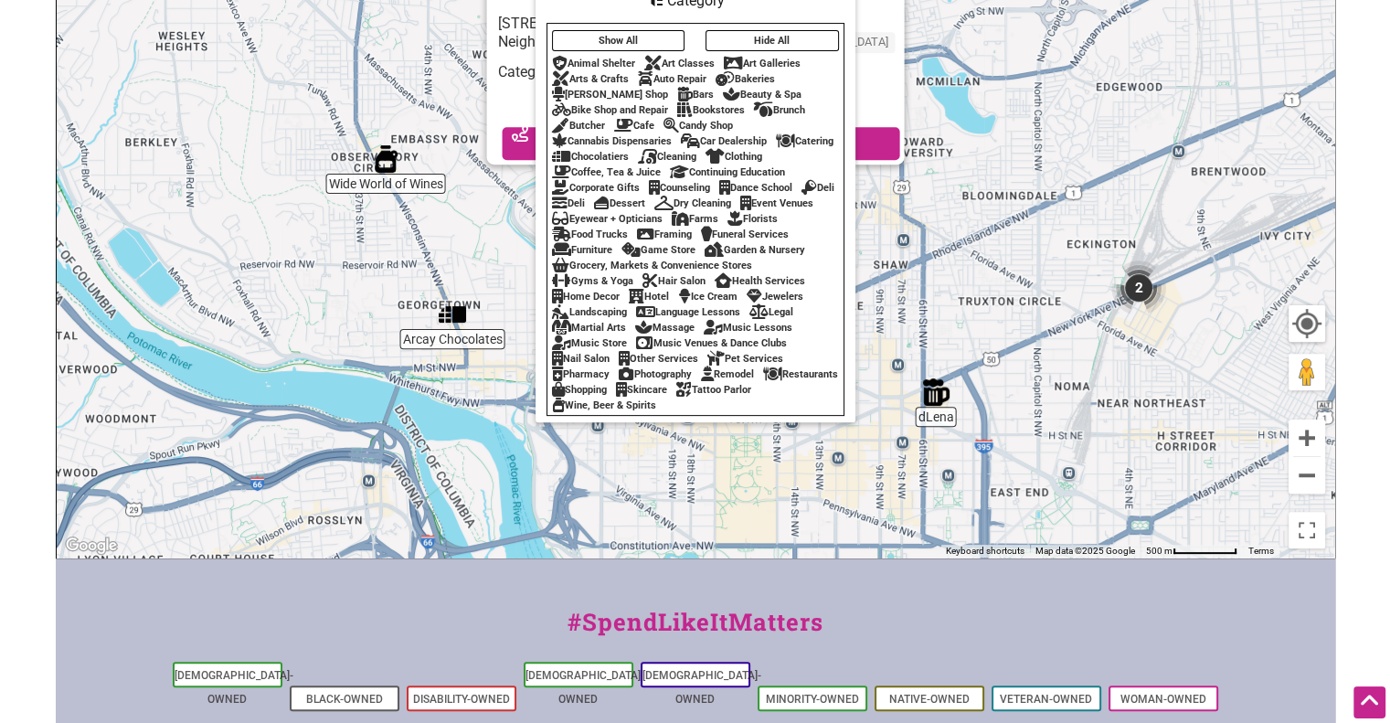
click at [763, 380] on div "Restaurants" at bounding box center [800, 374] width 75 height 12
click at [512, 247] on div "To navigate, press the arrow keys. El Tamarindo 1785 Florida Ave NW, Washington…" at bounding box center [696, 201] width 1278 height 711
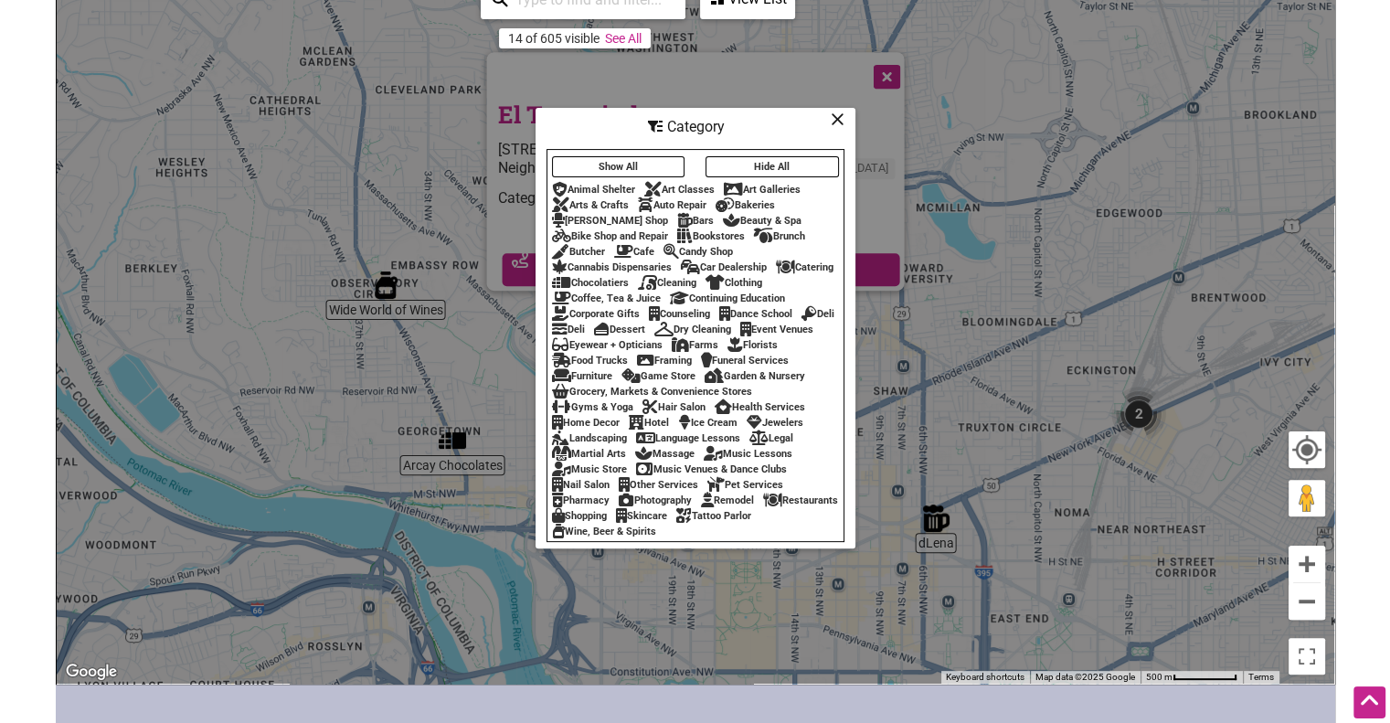
scroll to position [400, 0]
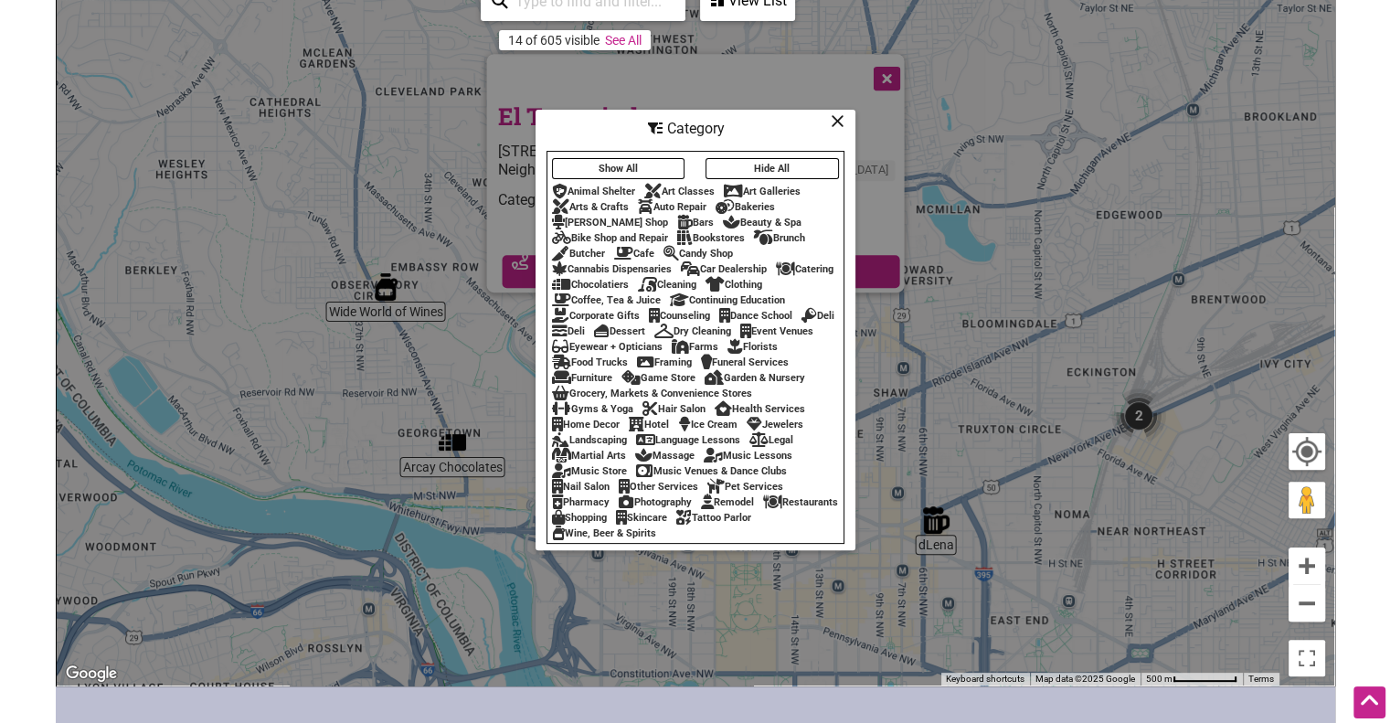
click at [840, 121] on icon at bounding box center [838, 121] width 14 height 1
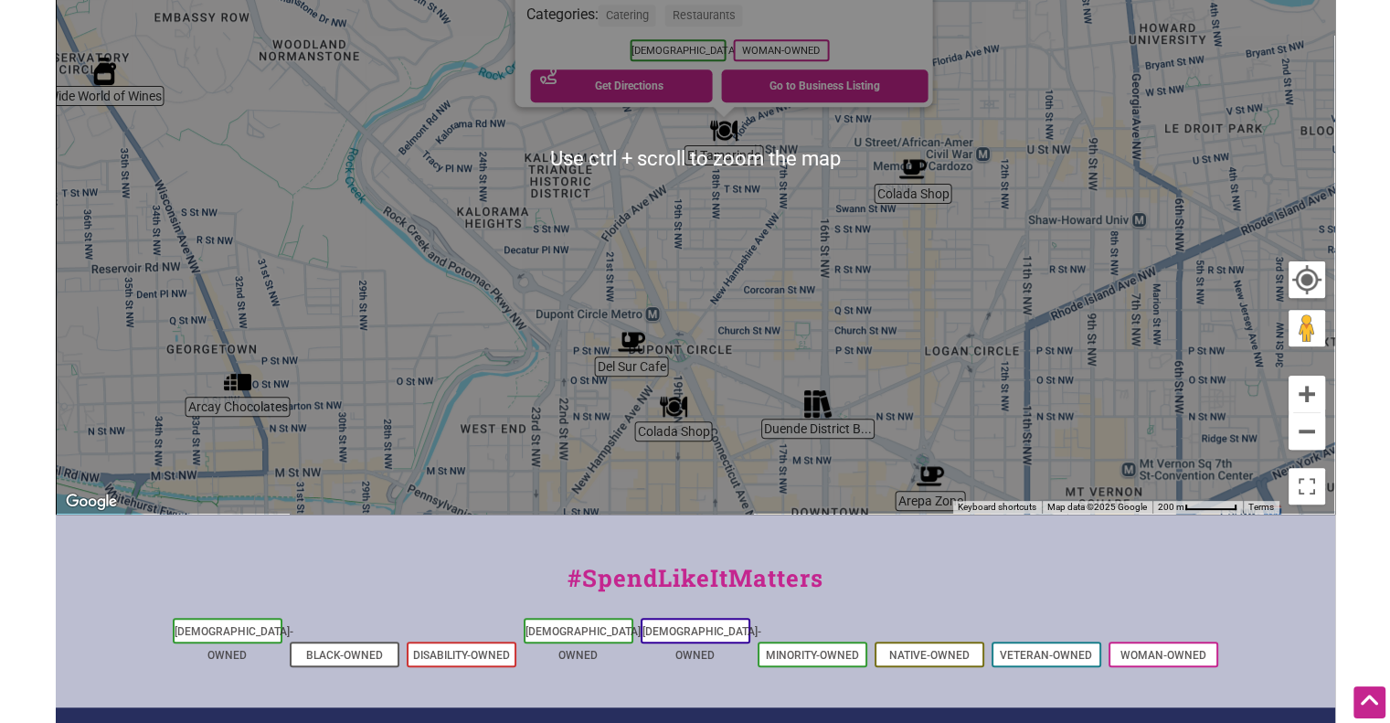
scroll to position [570, 0]
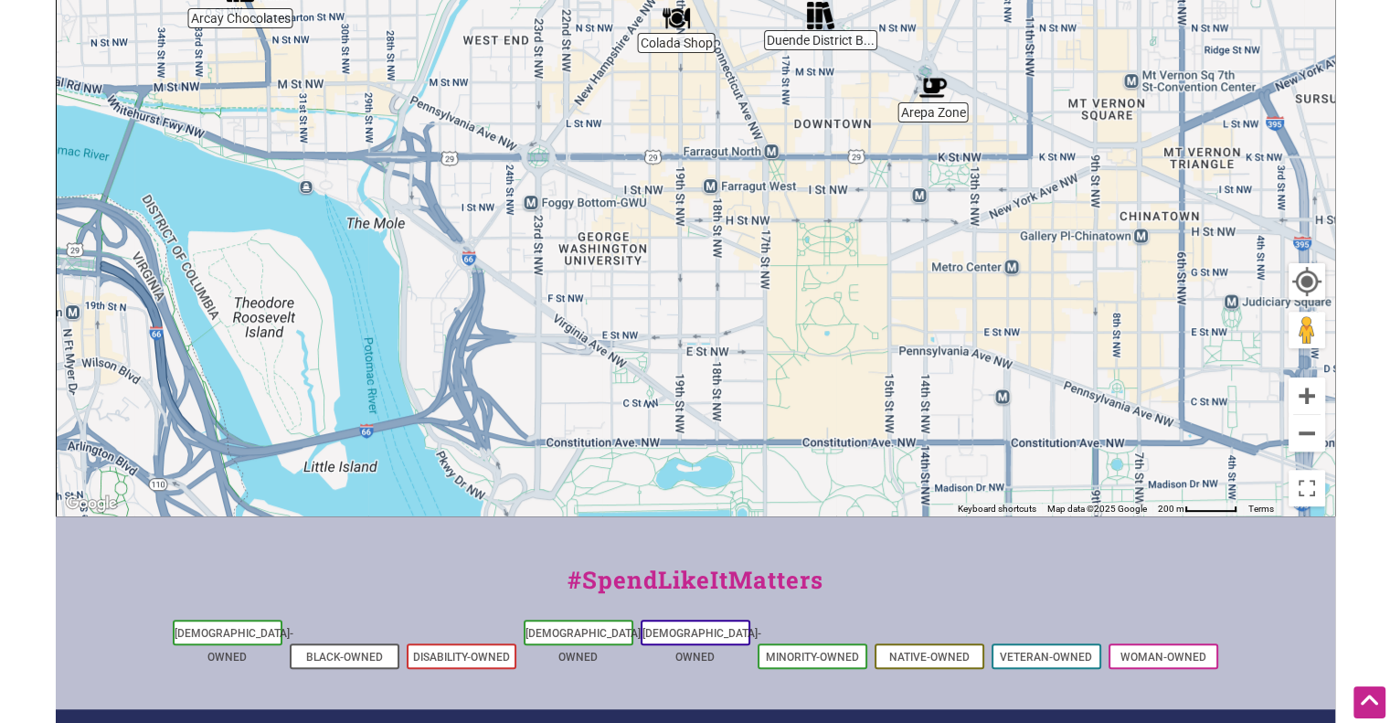
drag, startPoint x: 852, startPoint y: 335, endPoint x: 852, endPoint y: -69, distance: 404.9
click at [710, 156] on img "2" at bounding box center [706, 152] width 69 height 69
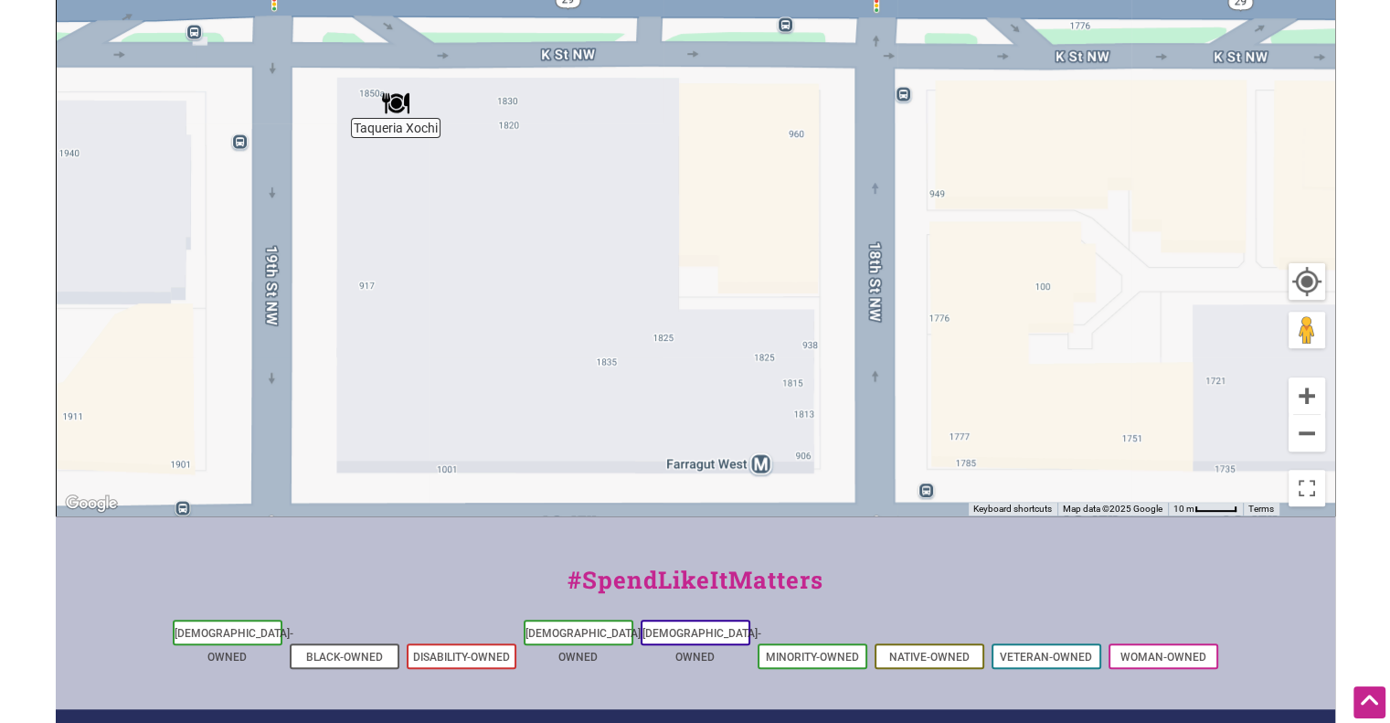
drag, startPoint x: 717, startPoint y: 229, endPoint x: 728, endPoint y: 416, distance: 186.8
click at [728, 416] on div "To navigate, press the arrow keys." at bounding box center [696, 159] width 1278 height 711
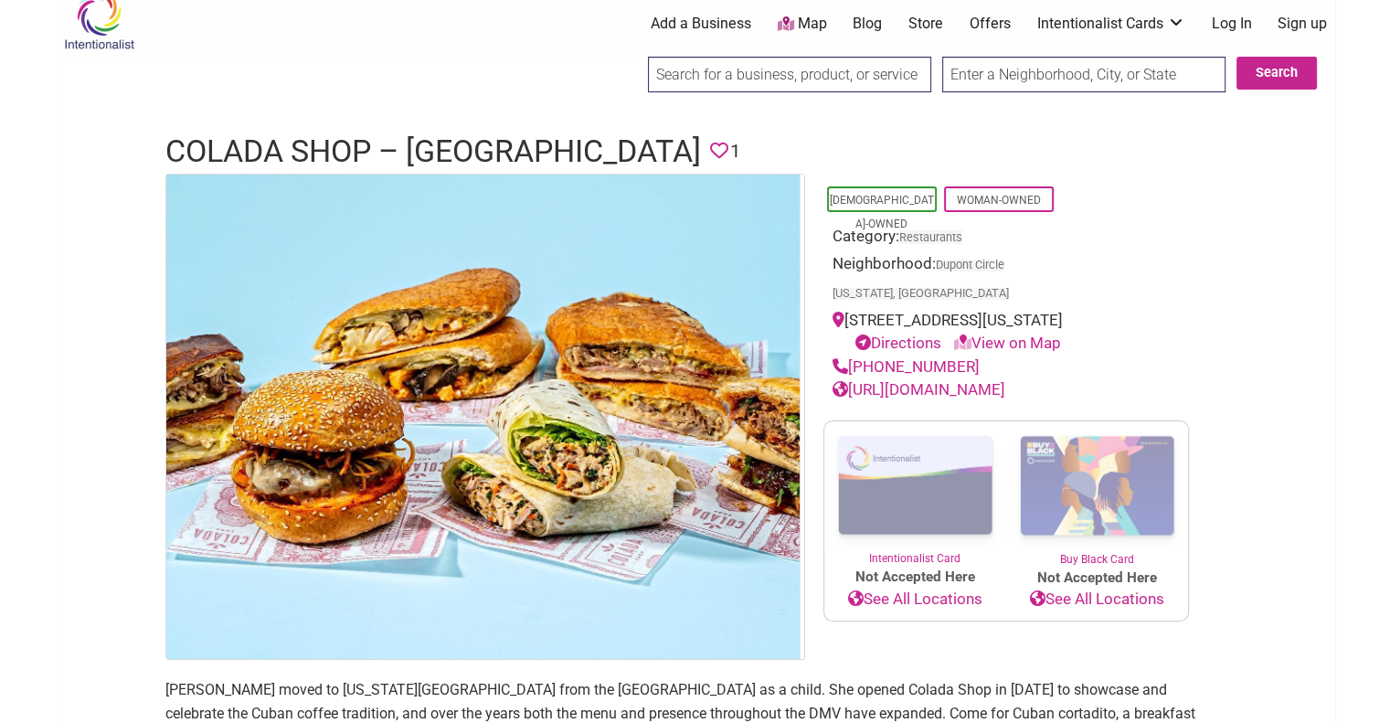
scroll to position [11, 0]
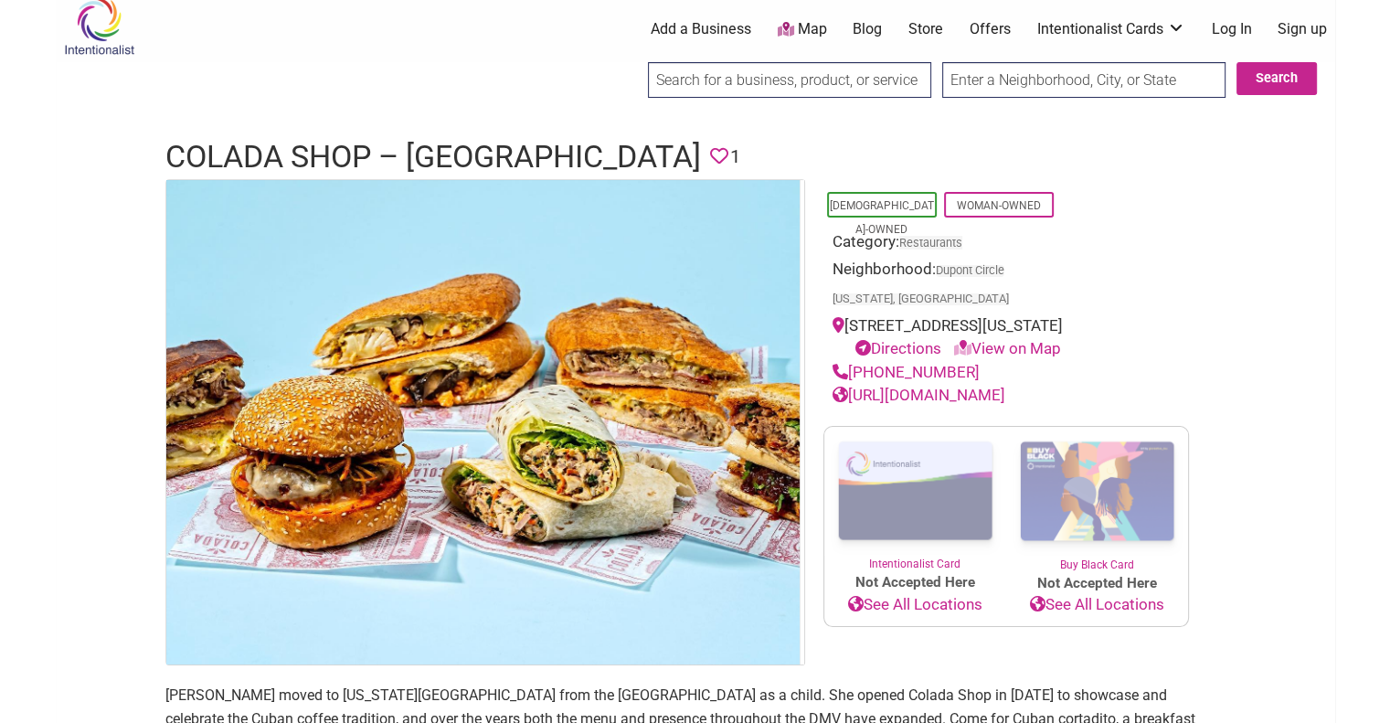
click at [890, 386] on link "[URL][DOMAIN_NAME]" at bounding box center [919, 395] width 173 height 18
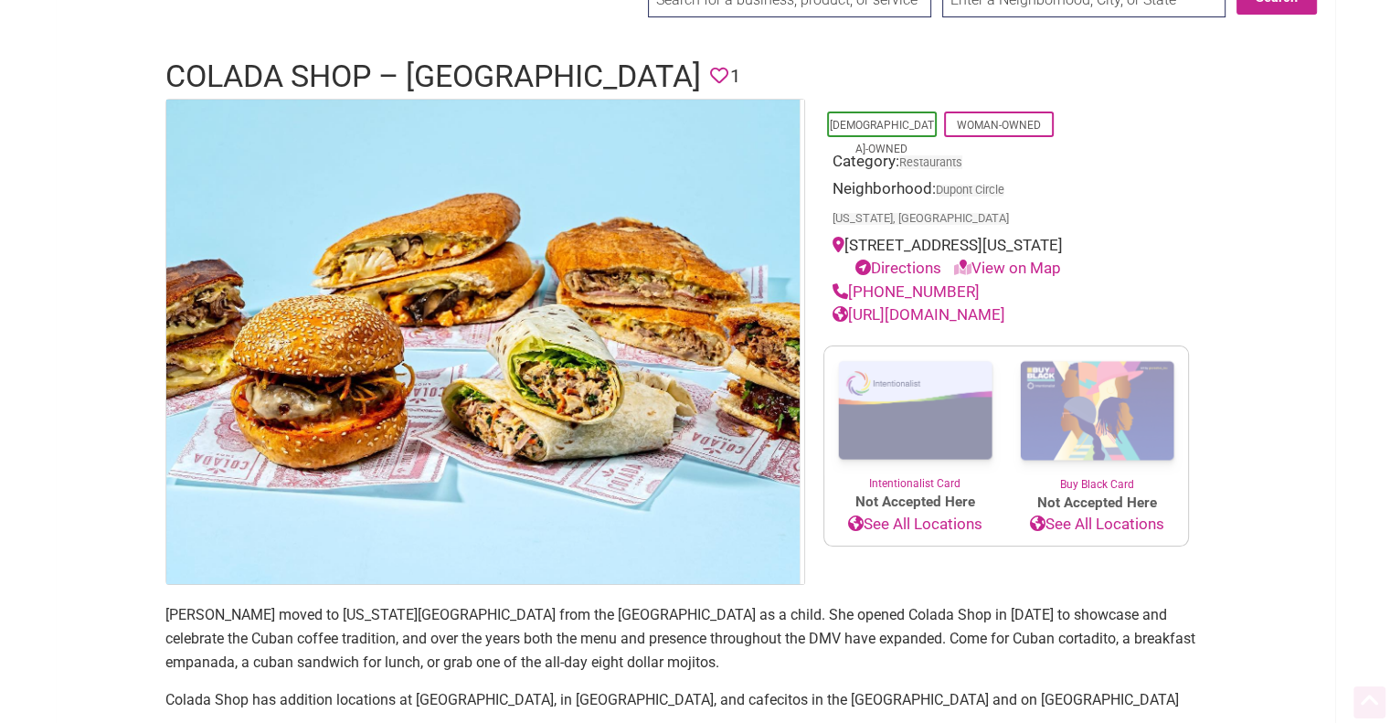
scroll to position [0, 0]
